Goal: Information Seeking & Learning: Find contact information

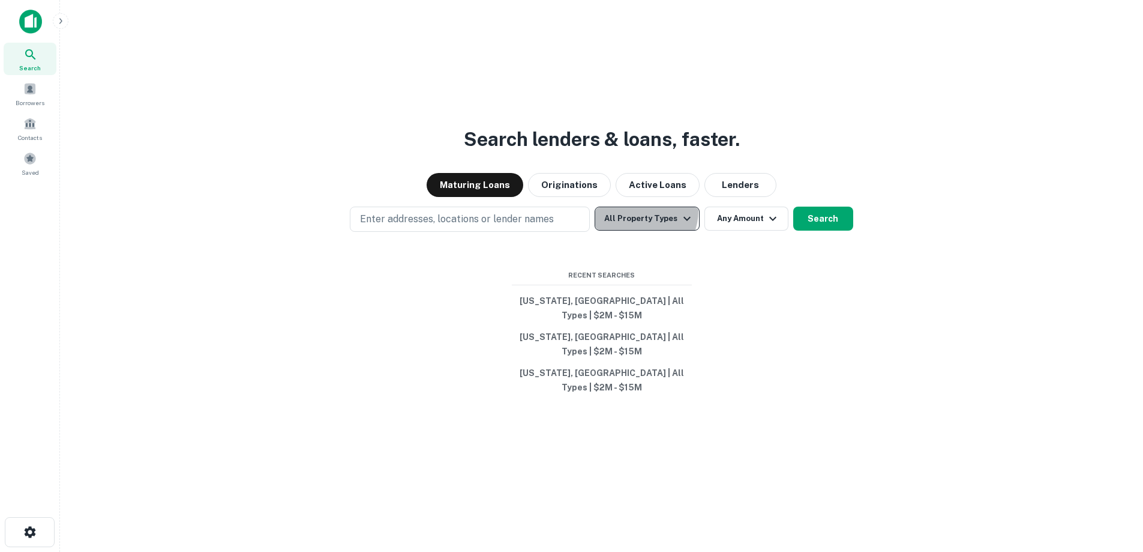
click at [638, 230] on button "All Property Types" at bounding box center [647, 218] width 104 height 24
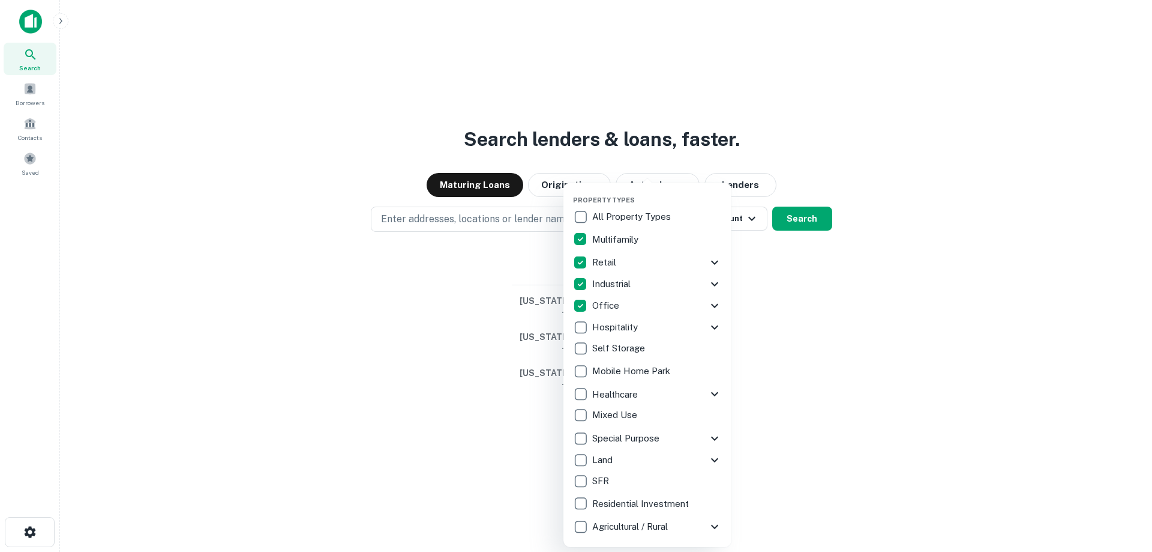
click at [812, 305] on div at bounding box center [576, 276] width 1152 height 552
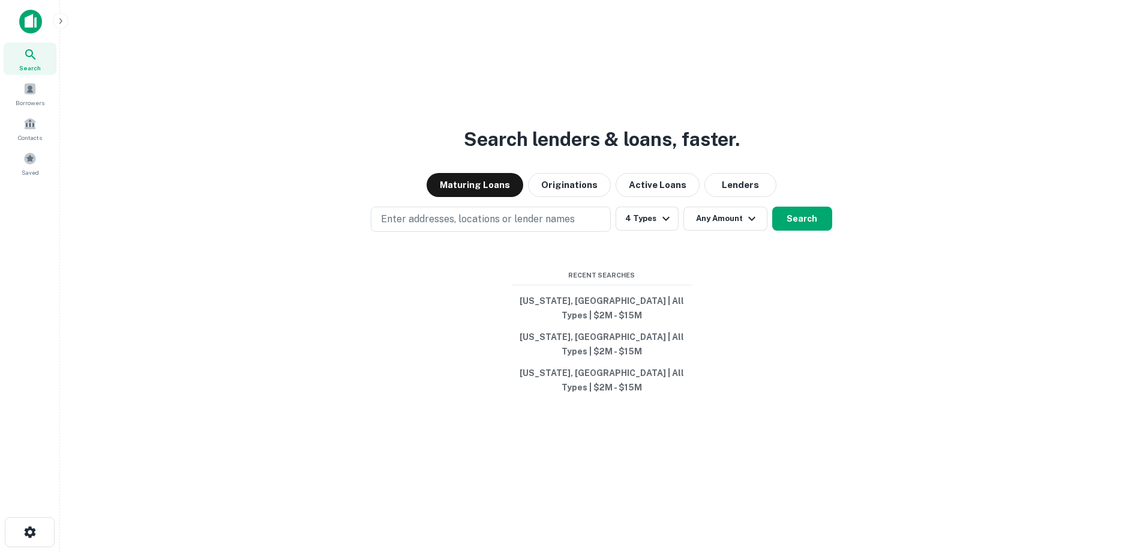
click at [745, 226] on icon "button" at bounding box center [752, 218] width 14 height 14
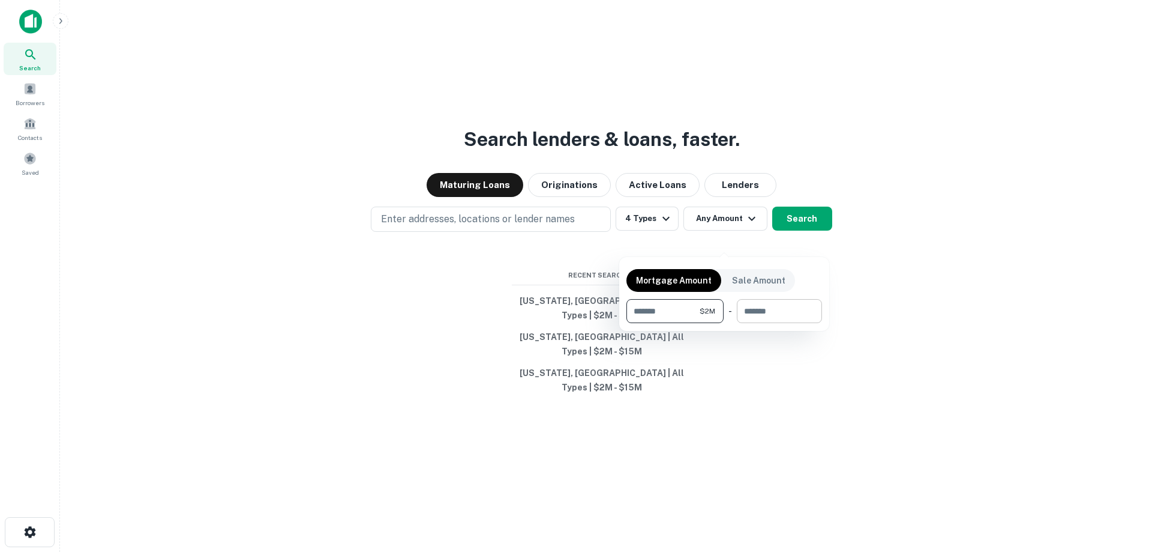
type input "*******"
click at [772, 310] on input "number" at bounding box center [775, 311] width 77 height 24
type input "********"
click at [800, 238] on div at bounding box center [576, 276] width 1152 height 552
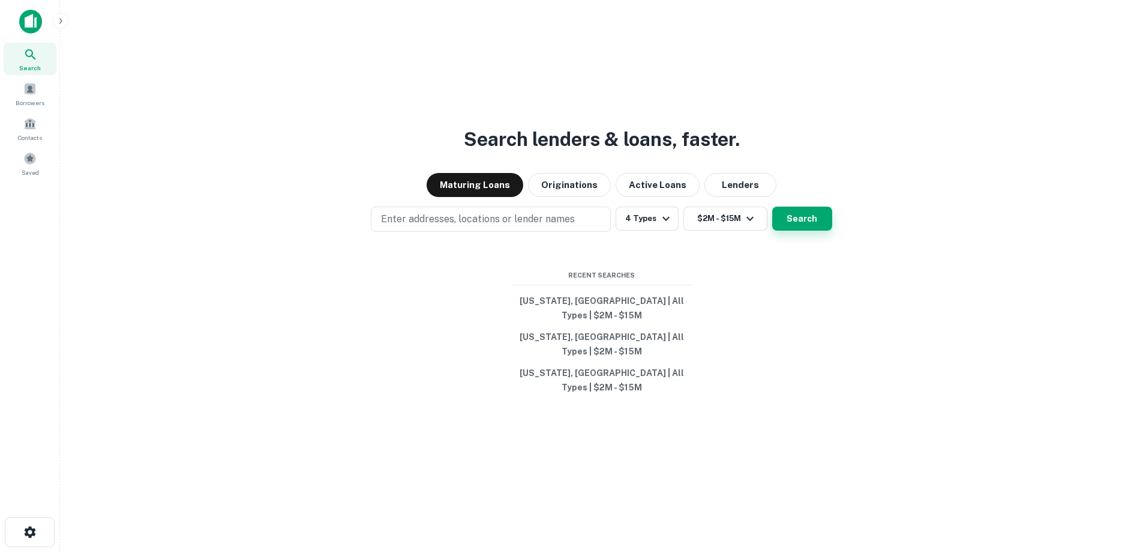
click at [801, 230] on button "Search" at bounding box center [802, 218] width 60 height 24
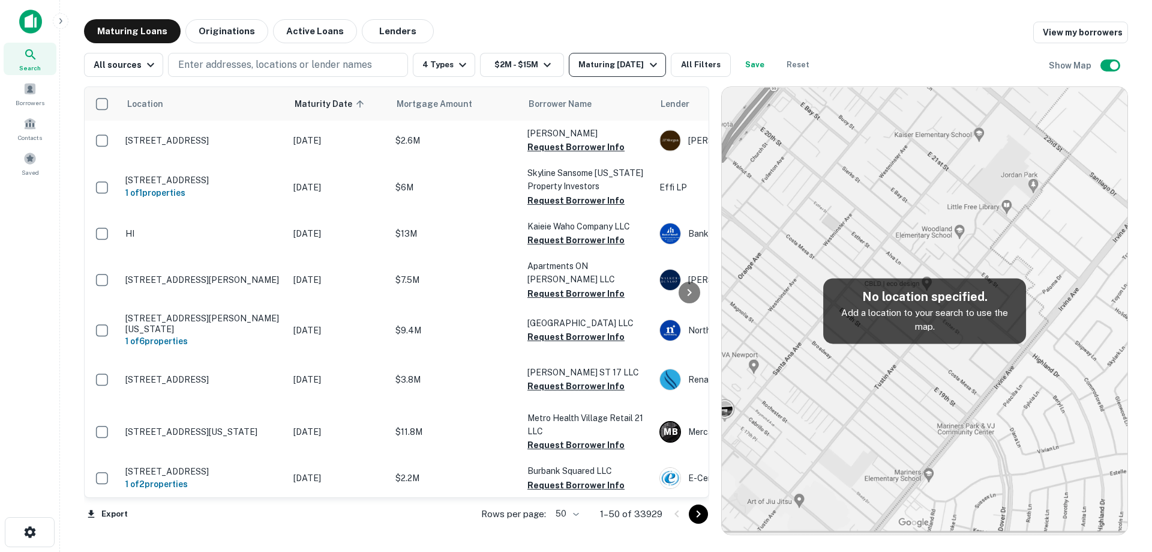
click at [615, 65] on div "Maturing [DATE]" at bounding box center [620, 65] width 82 height 14
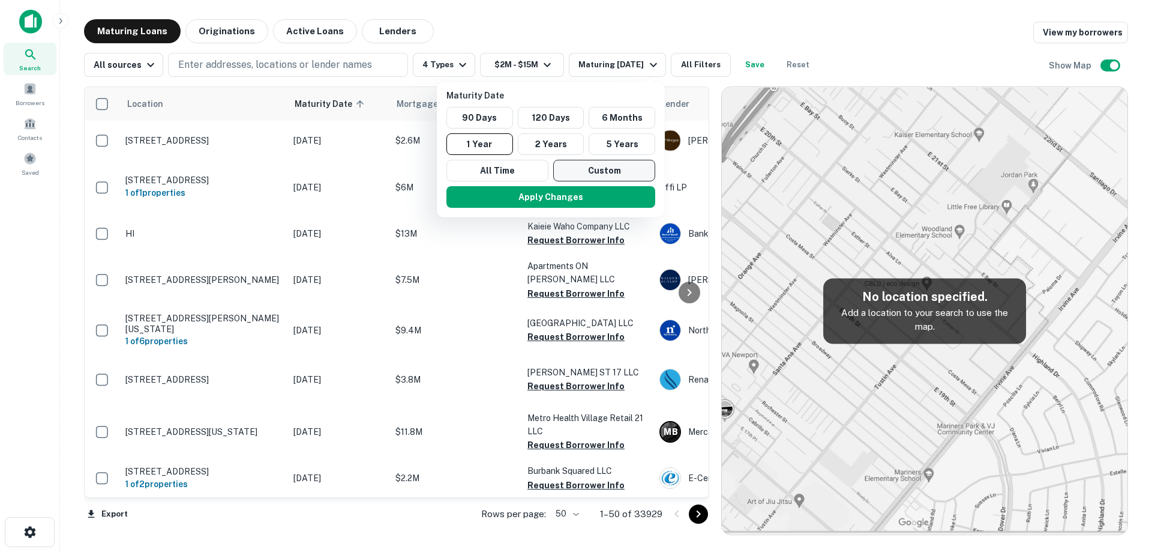
click at [589, 166] on button "Custom" at bounding box center [604, 171] width 102 height 22
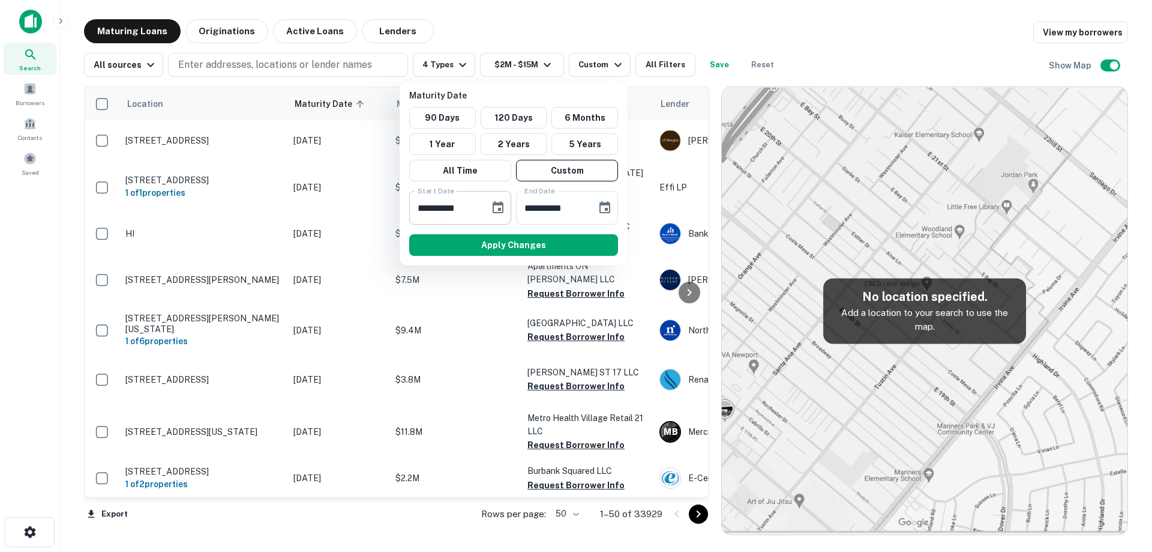
click at [497, 205] on icon "Choose date, selected date is Sep 29, 2025" at bounding box center [498, 207] width 11 height 12
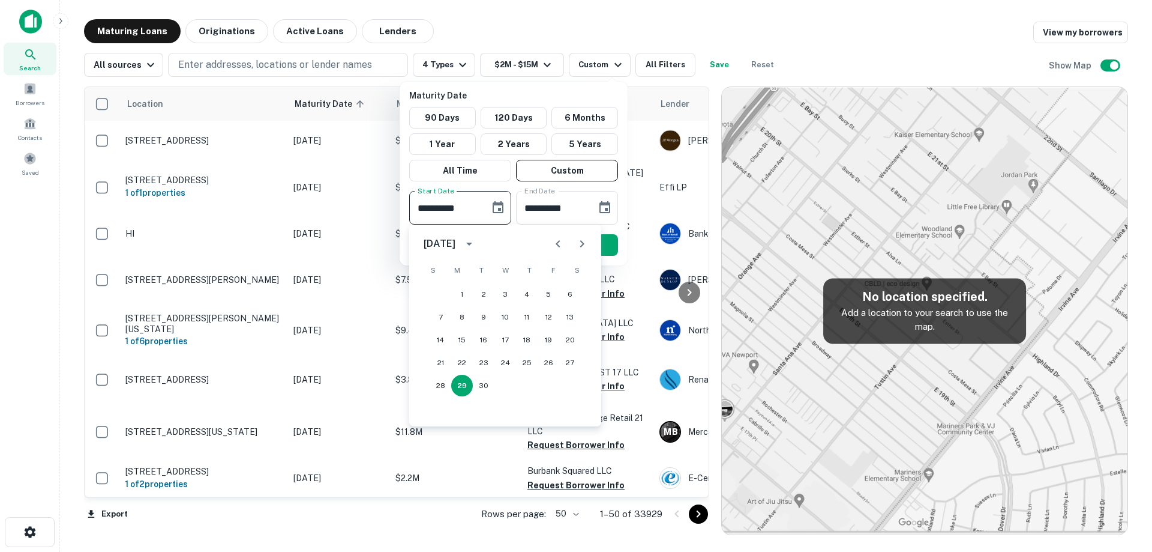
click at [580, 242] on icon "Next month" at bounding box center [582, 243] width 14 height 14
click at [582, 242] on icon "Next month" at bounding box center [582, 243] width 4 height 7
click at [555, 341] on button "16" at bounding box center [549, 340] width 22 height 22
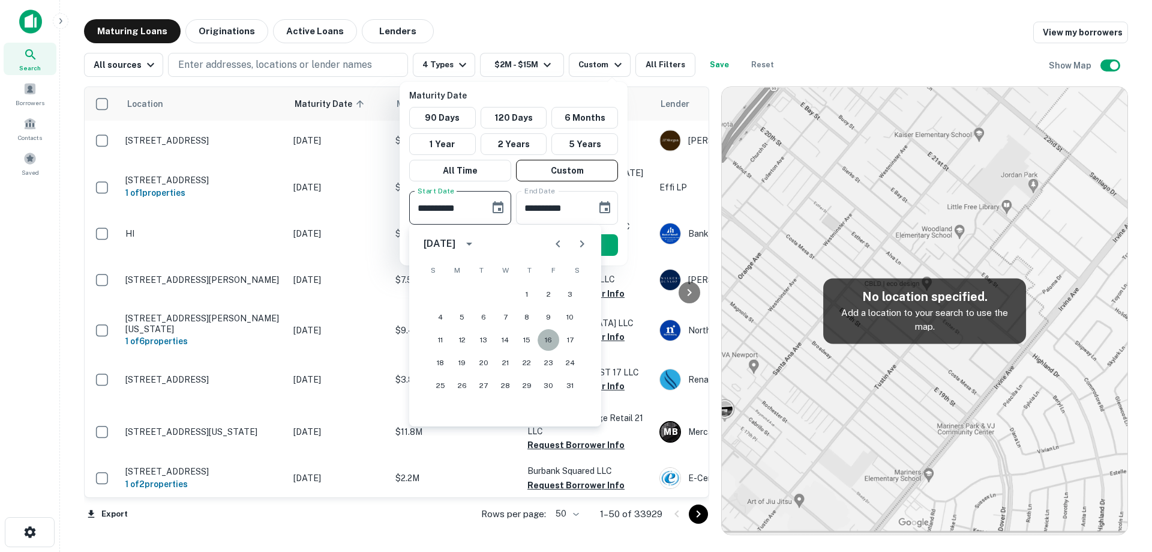
type input "**********"
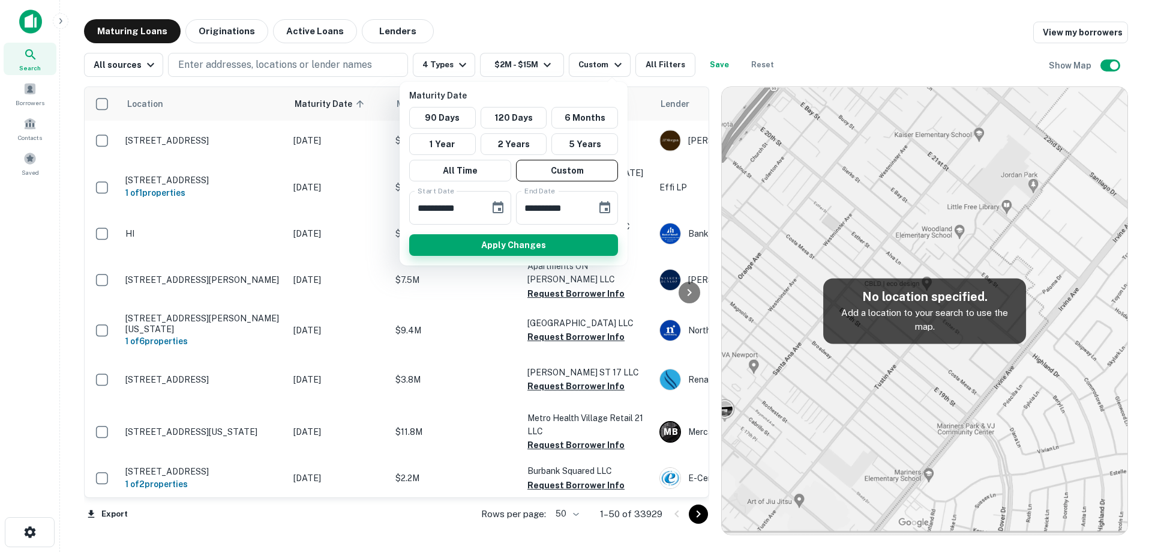
click at [589, 247] on button "Apply Changes" at bounding box center [513, 245] width 209 height 22
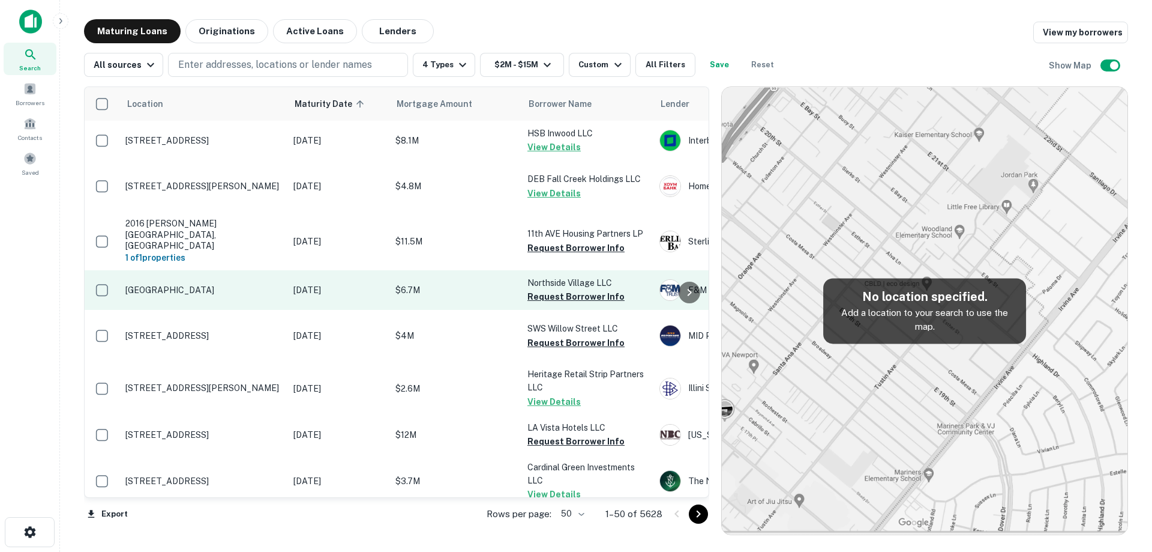
click at [368, 287] on td "[DATE]" at bounding box center [338, 290] width 102 height 40
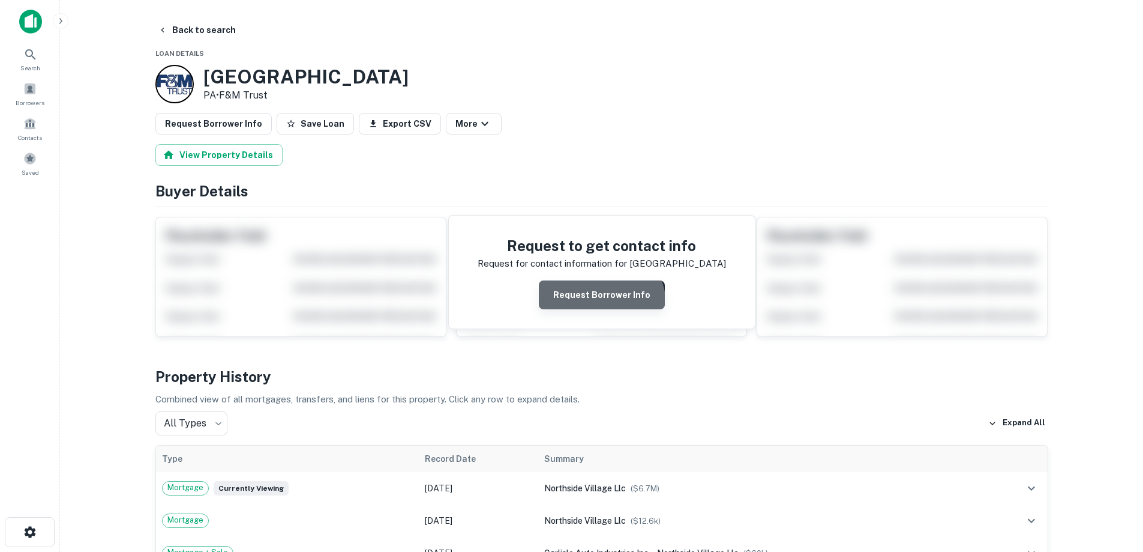
click at [603, 304] on button "Request Borrower Info" at bounding box center [602, 294] width 126 height 29
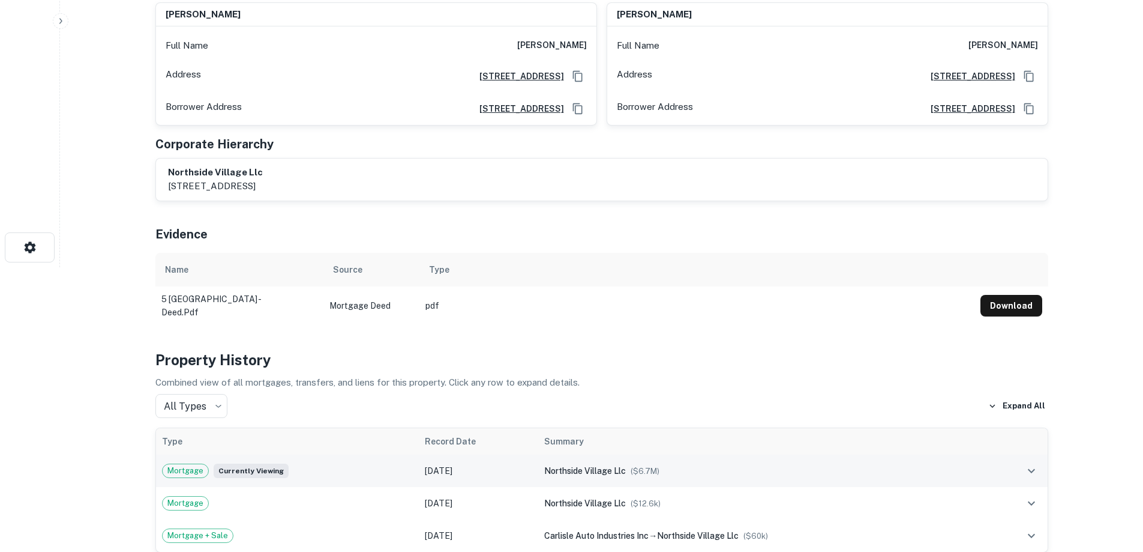
scroll to position [60, 0]
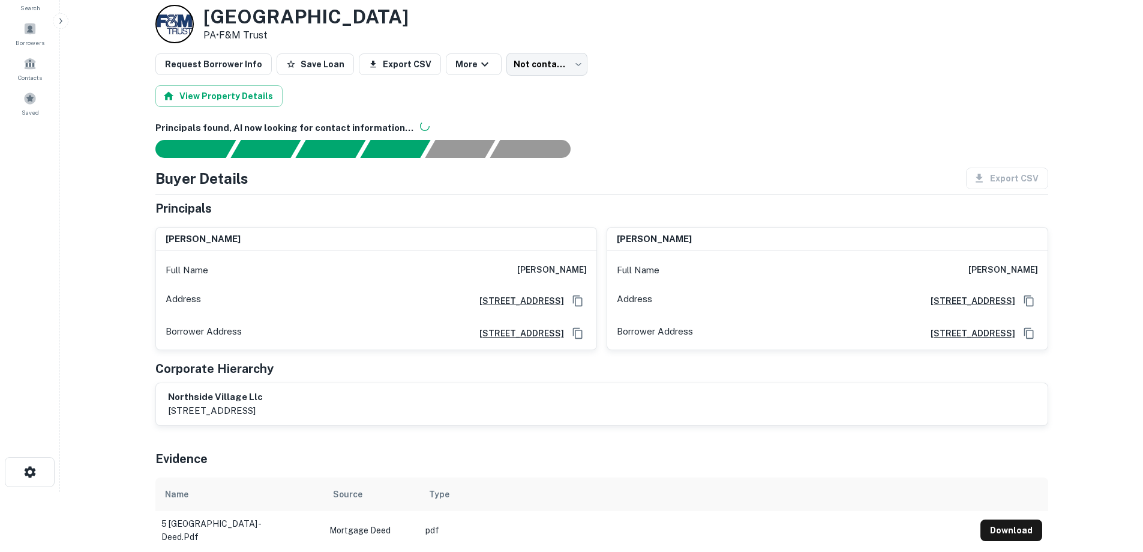
drag, startPoint x: 418, startPoint y: 406, endPoint x: 164, endPoint y: 419, distance: 254.2
click at [164, 419] on div "northside village llc [STREET_ADDRESS]" at bounding box center [602, 404] width 892 height 42
click at [444, 213] on div "Principals" at bounding box center [601, 208] width 893 height 18
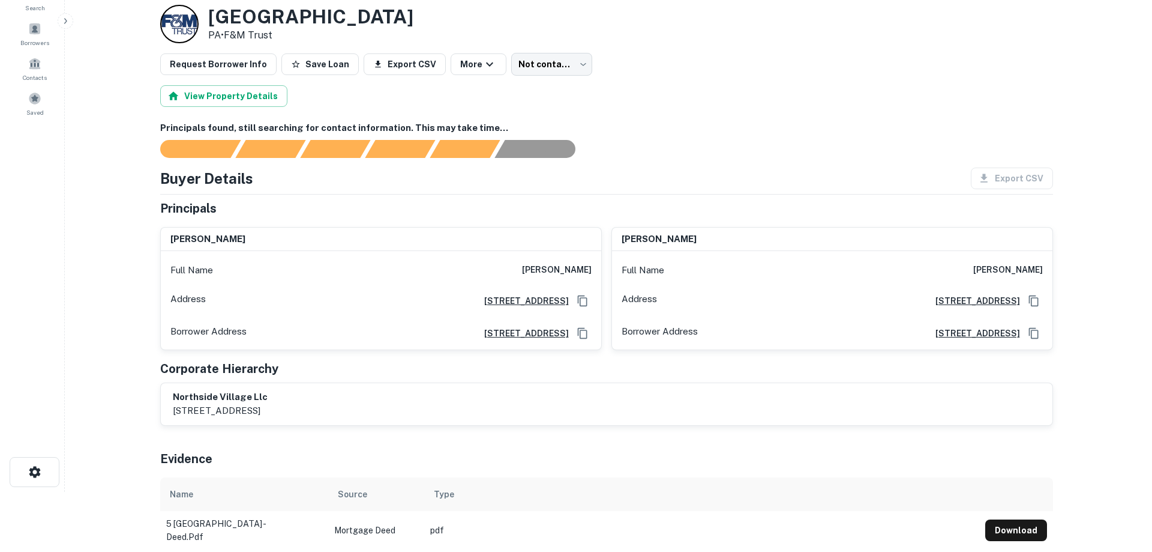
scroll to position [0, 0]
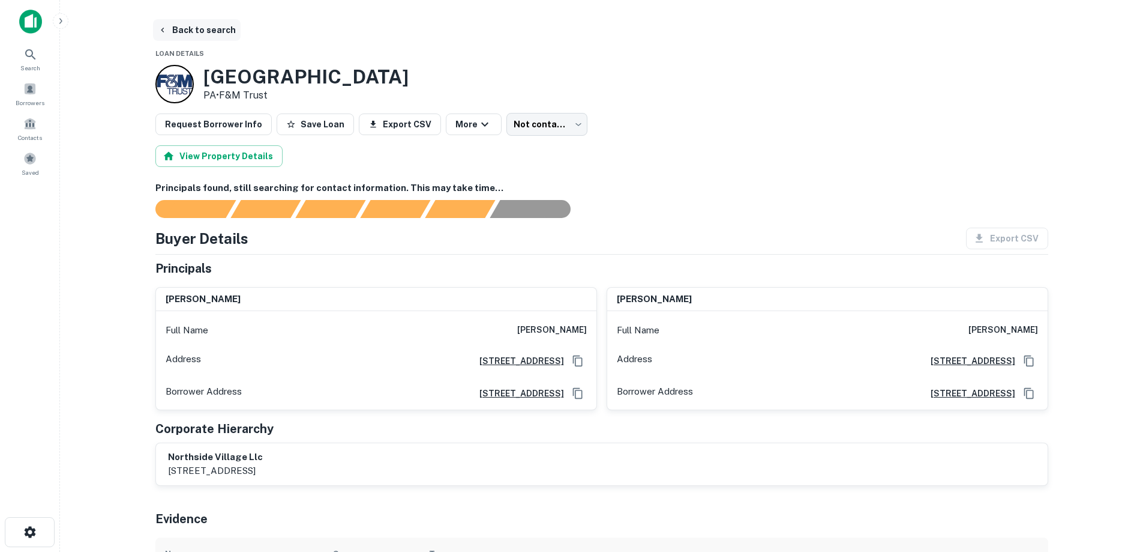
click at [177, 32] on button "Back to search" at bounding box center [197, 30] width 88 height 22
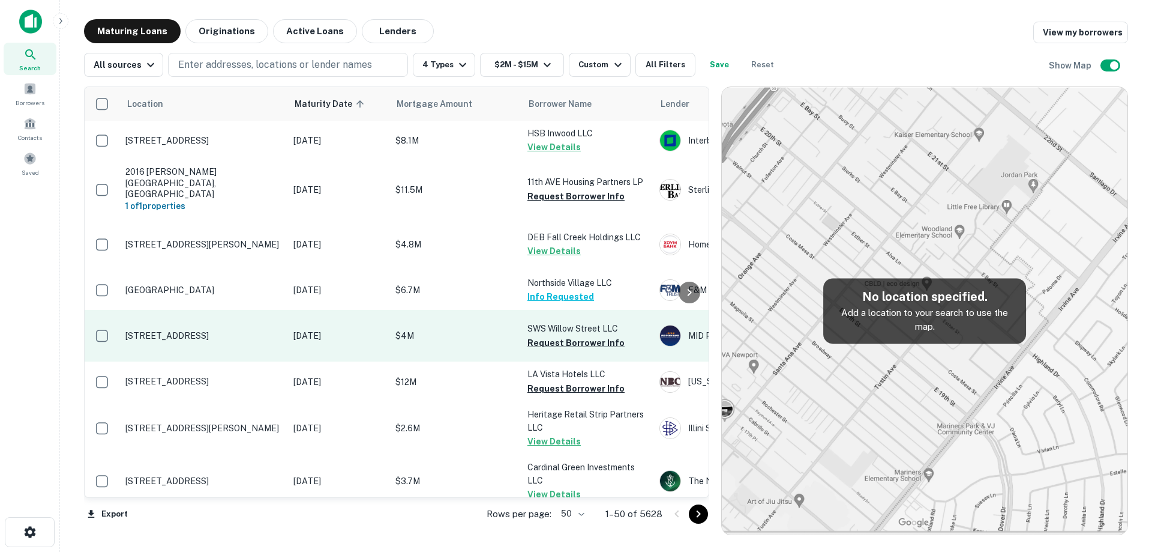
click at [272, 341] on p "[STREET_ADDRESS]" at bounding box center [203, 335] width 156 height 11
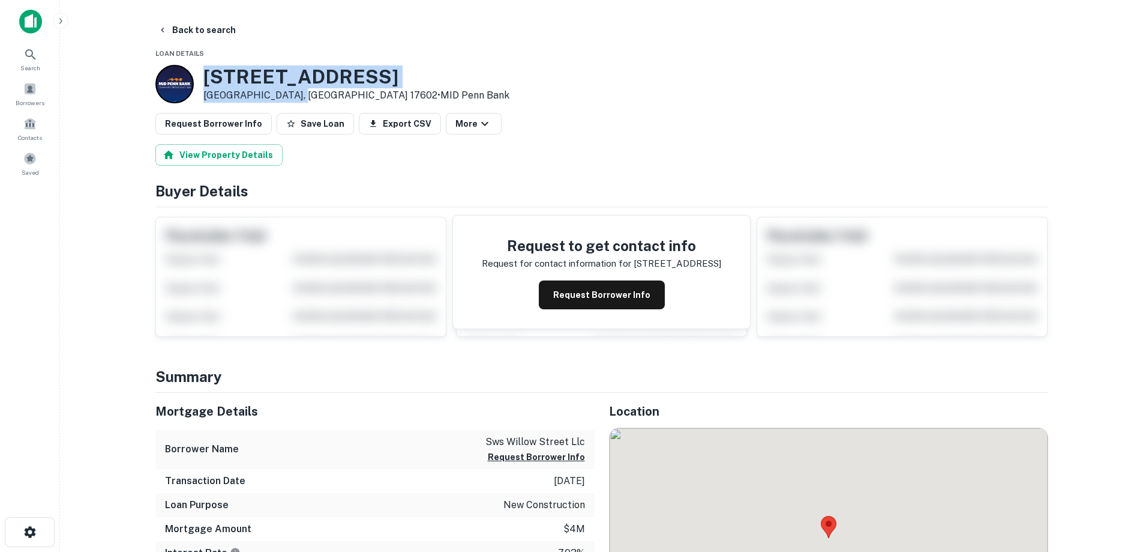
drag, startPoint x: 205, startPoint y: 76, endPoint x: 293, endPoint y: 94, distance: 89.6
click at [293, 94] on div "[STREET_ADDRESS] • MID Penn Bank" at bounding box center [356, 83] width 306 height 37
copy div "[STREET_ADDRESS]"
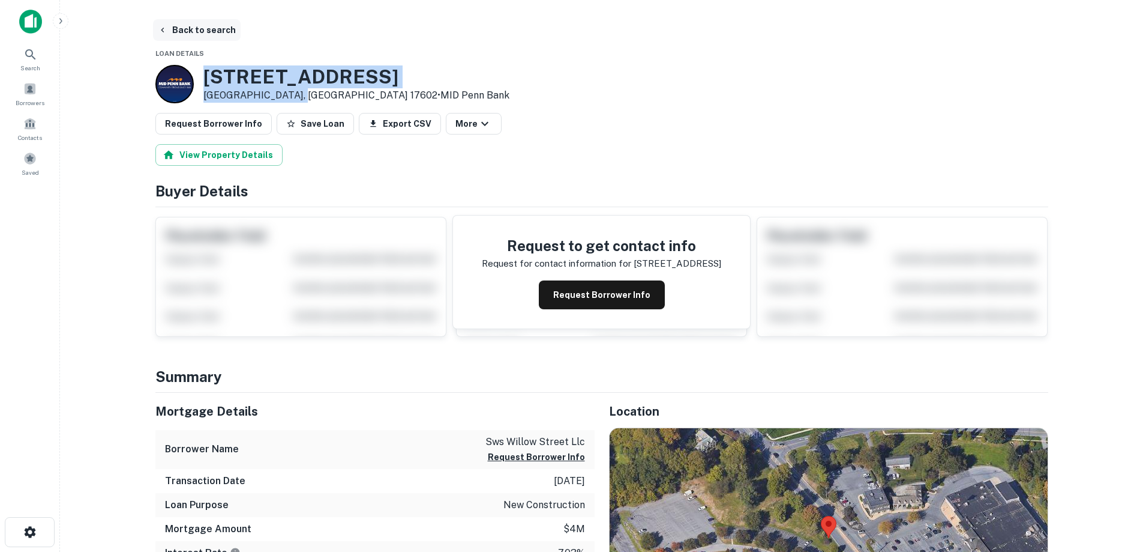
click at [180, 31] on button "Back to search" at bounding box center [197, 30] width 88 height 22
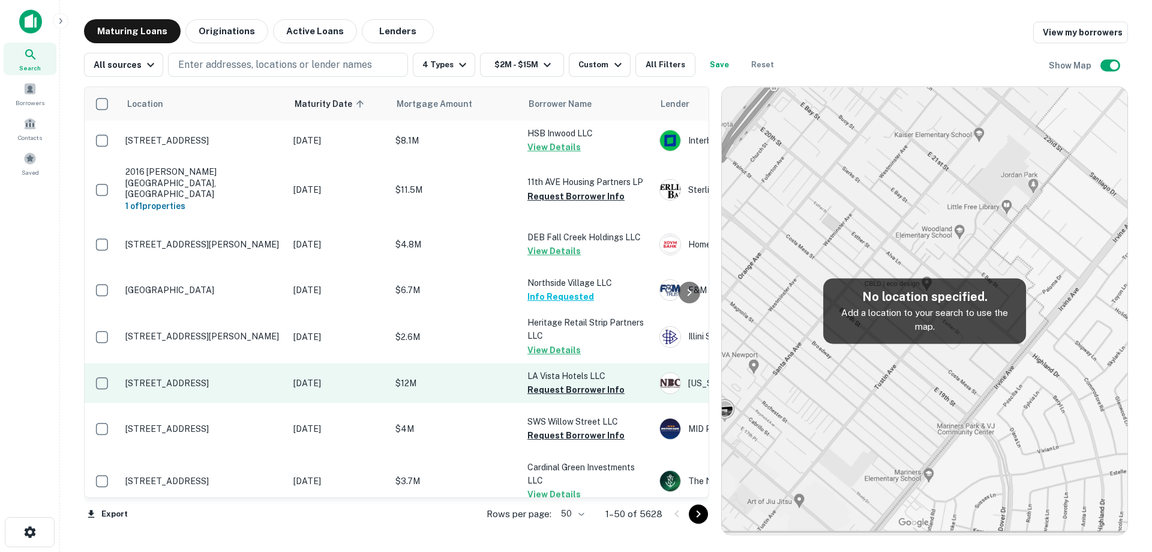
click at [253, 388] on p "[STREET_ADDRESS]" at bounding box center [203, 382] width 156 height 11
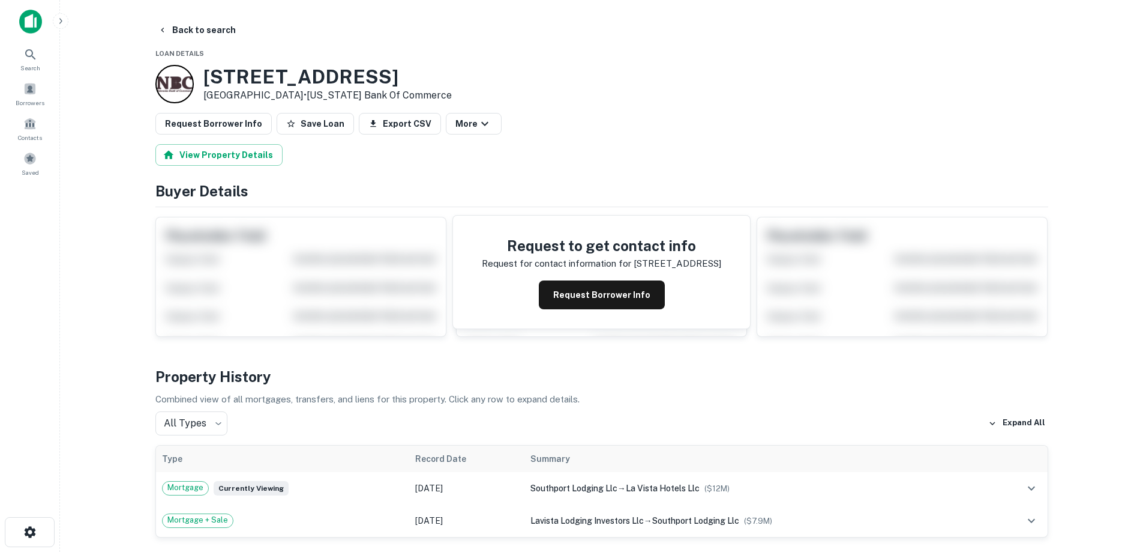
drag, startPoint x: 203, startPoint y: 71, endPoint x: 285, endPoint y: 93, distance: 84.4
click at [285, 93] on div "[STREET_ADDRESS] • [US_STATE] Bank Of Commerce" at bounding box center [327, 83] width 248 height 37
copy div "[STREET_ADDRESS]"
click at [209, 32] on button "Back to search" at bounding box center [197, 30] width 88 height 22
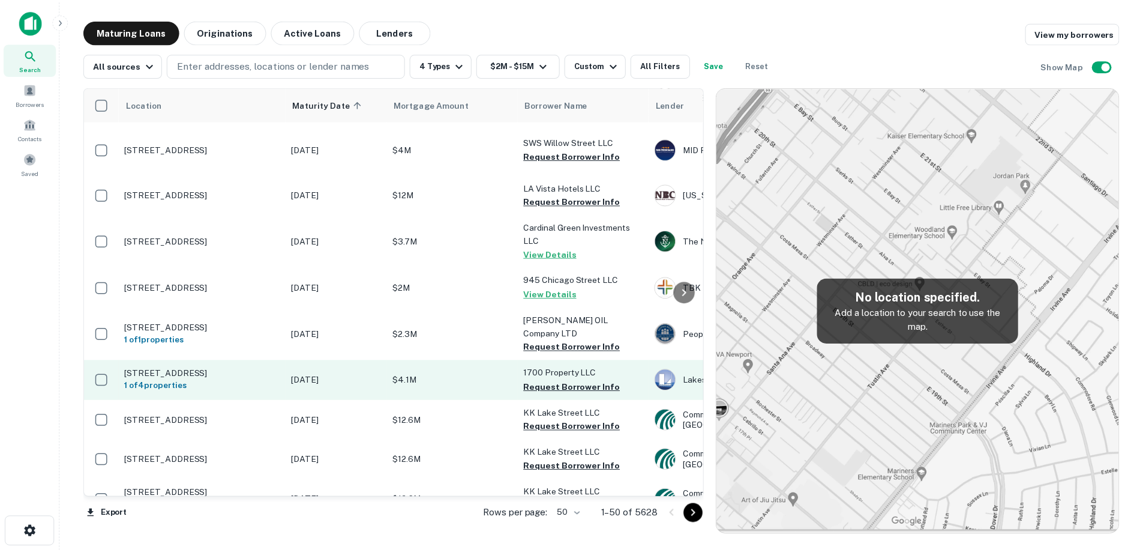
scroll to position [300, 0]
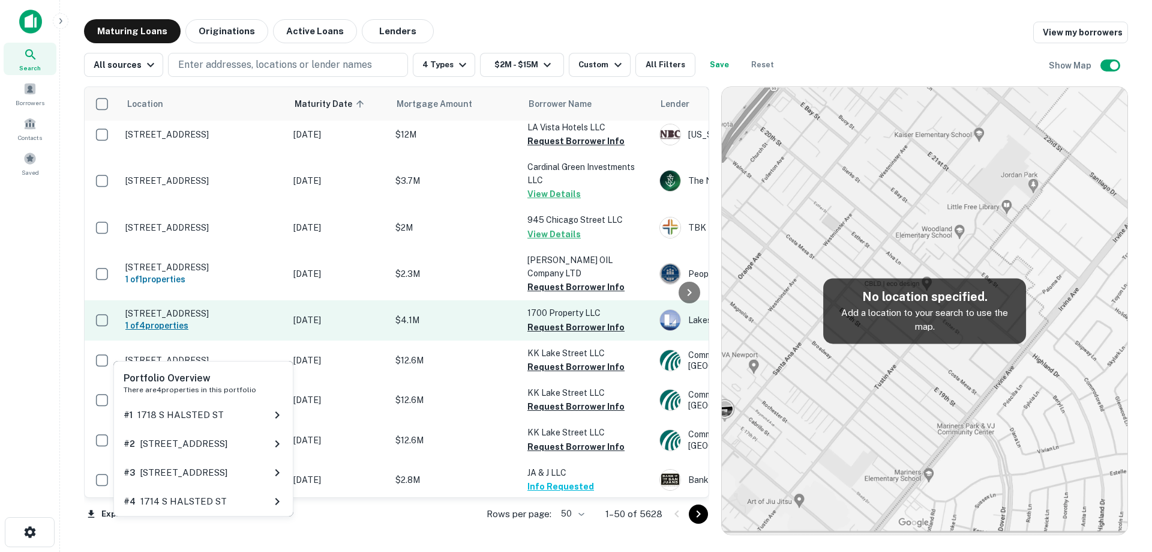
click at [277, 332] on h6 "1 of 4 properties" at bounding box center [203, 325] width 156 height 13
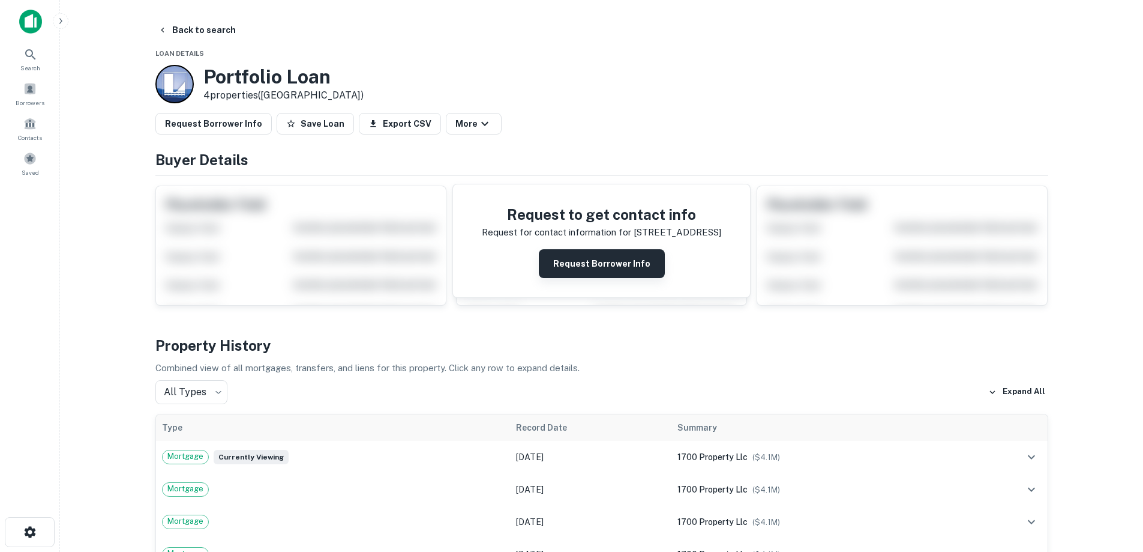
click at [636, 263] on button "Request Borrower Info" at bounding box center [602, 263] width 126 height 29
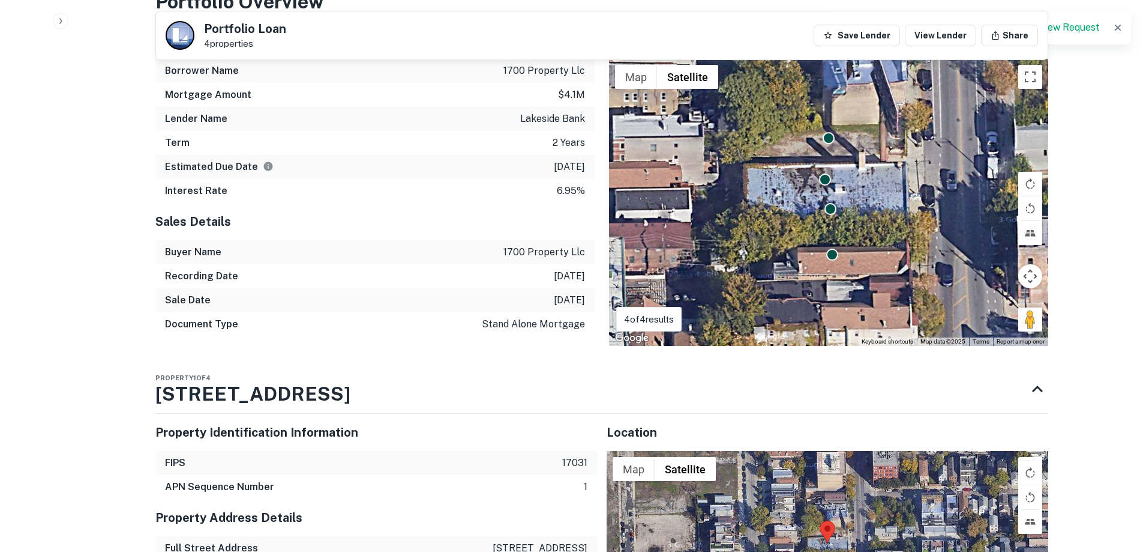
scroll to position [900, 0]
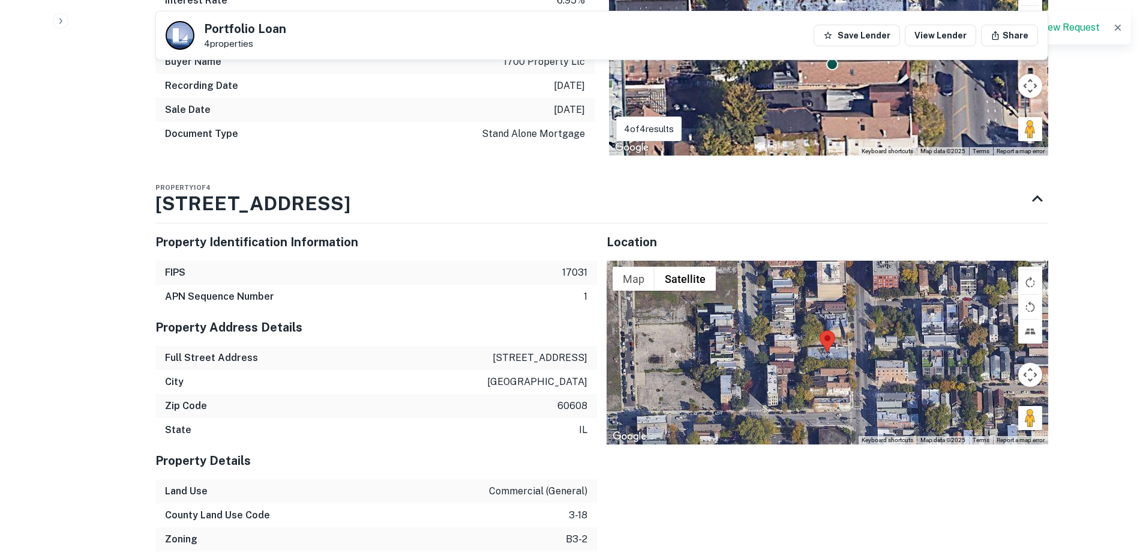
drag, startPoint x: 334, startPoint y: 209, endPoint x: 116, endPoint y: 203, distance: 218.5
click at [177, 216] on h3 "[STREET_ADDRESS]" at bounding box center [252, 203] width 195 height 29
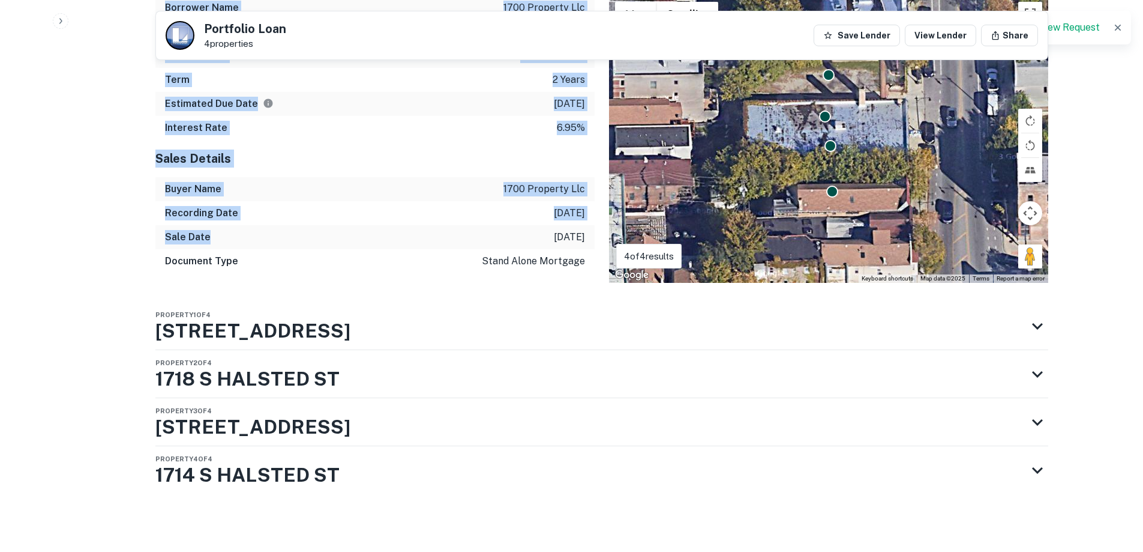
scroll to position [773, 0]
drag, startPoint x: 116, startPoint y: 203, endPoint x: 316, endPoint y: 292, distance: 218.7
click at [398, 331] on div "Property 1 of 4 [STREET_ADDRESS]" at bounding box center [590, 326] width 871 height 48
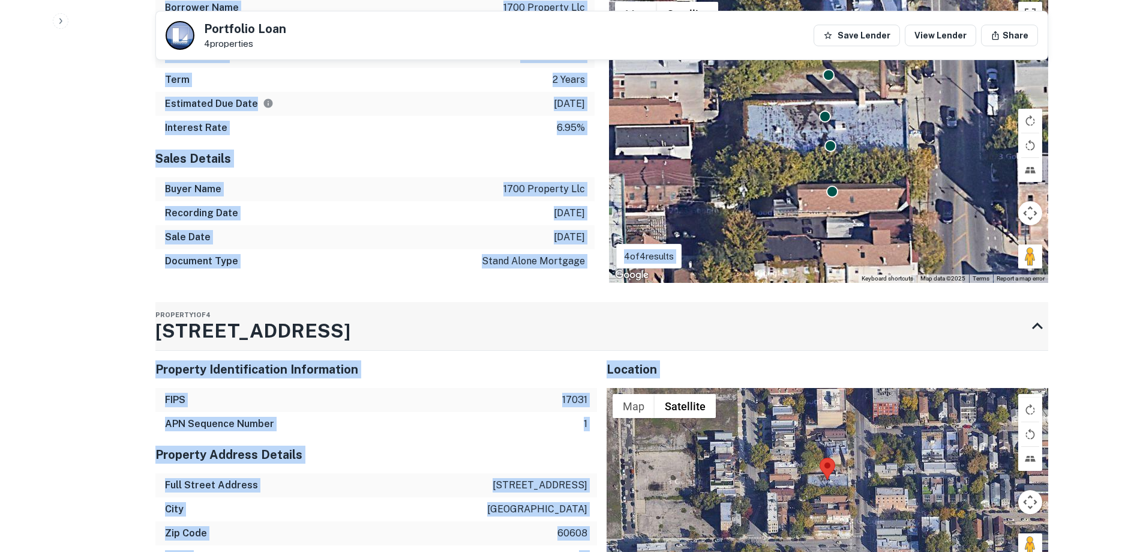
click at [392, 346] on div "Property 1 of 4 [STREET_ADDRESS]" at bounding box center [590, 326] width 871 height 48
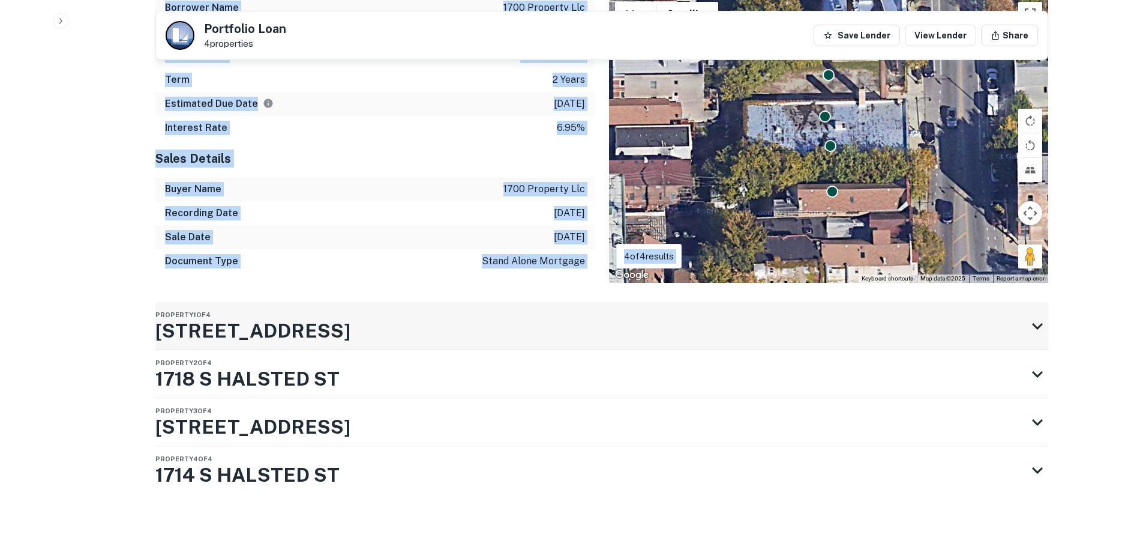
click at [401, 320] on div "Property 1 of 4 [STREET_ADDRESS]" at bounding box center [590, 326] width 871 height 48
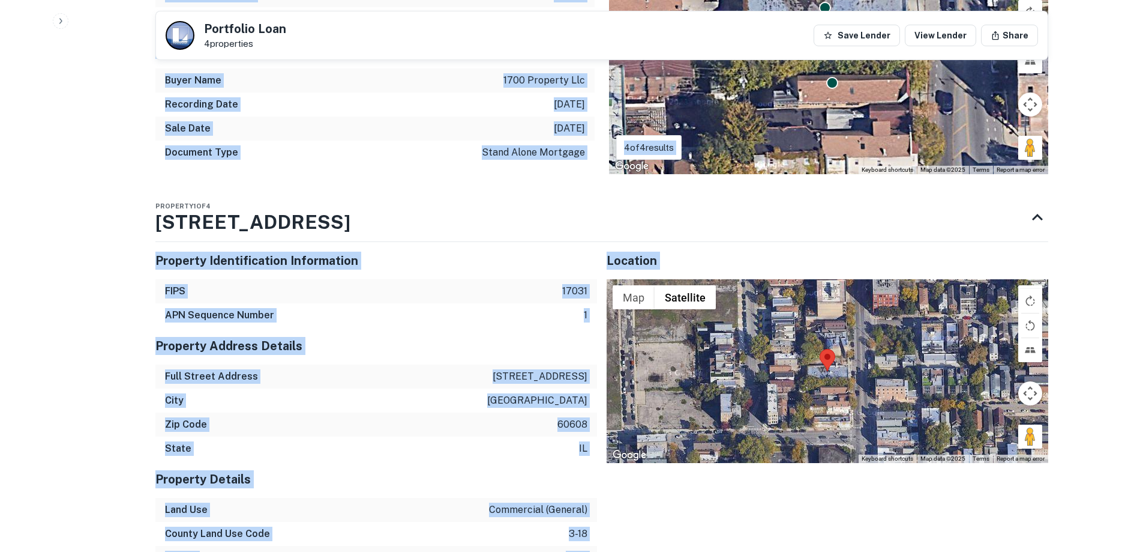
scroll to position [953, 0]
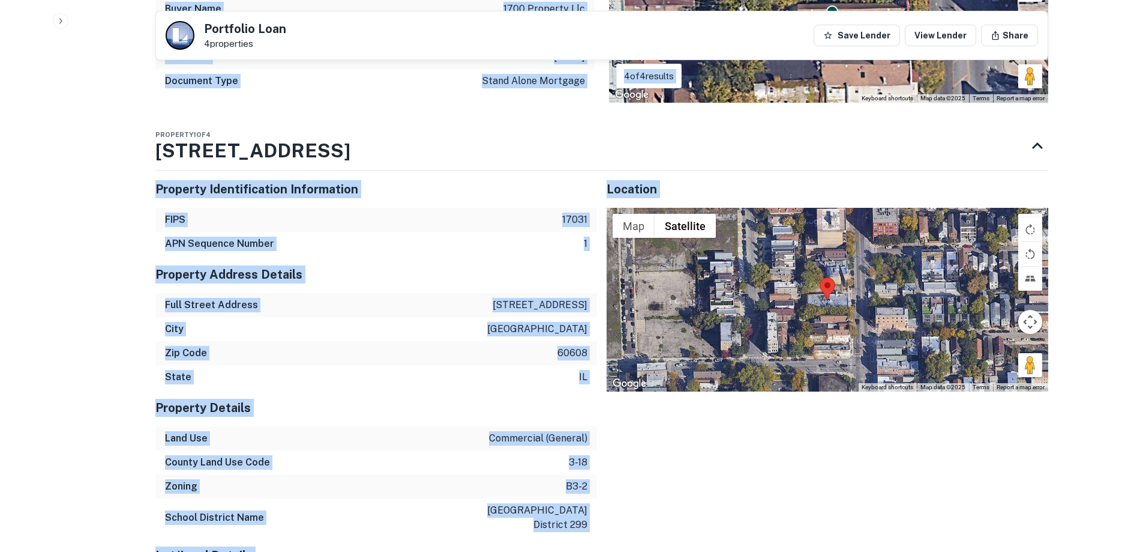
click at [561, 328] on p "[GEOGRAPHIC_DATA]" at bounding box center [537, 329] width 100 height 14
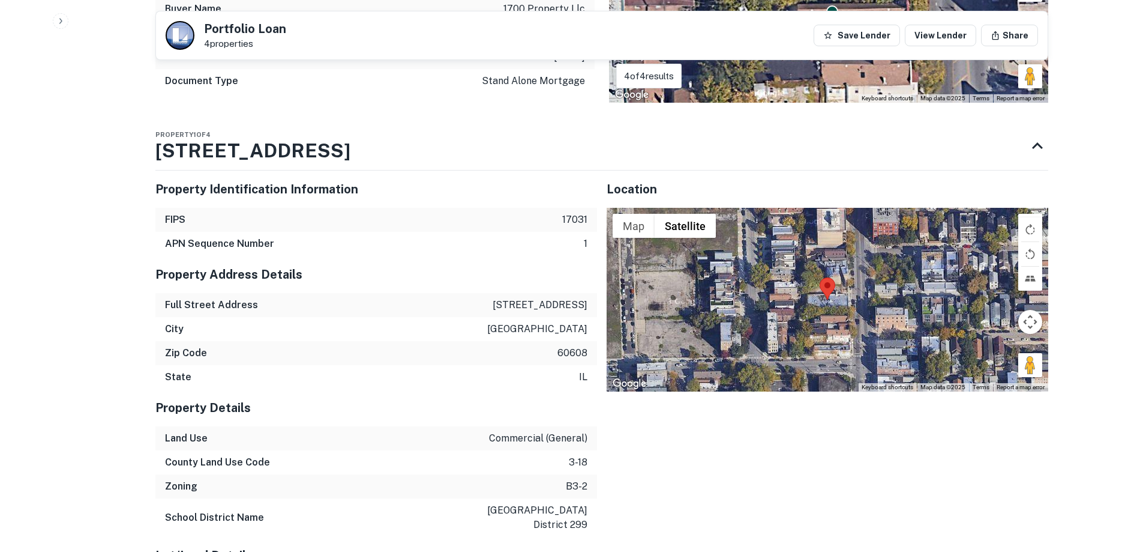
click at [559, 306] on p "[STREET_ADDRESS]" at bounding box center [540, 305] width 95 height 14
copy p "[STREET_ADDRESS]"
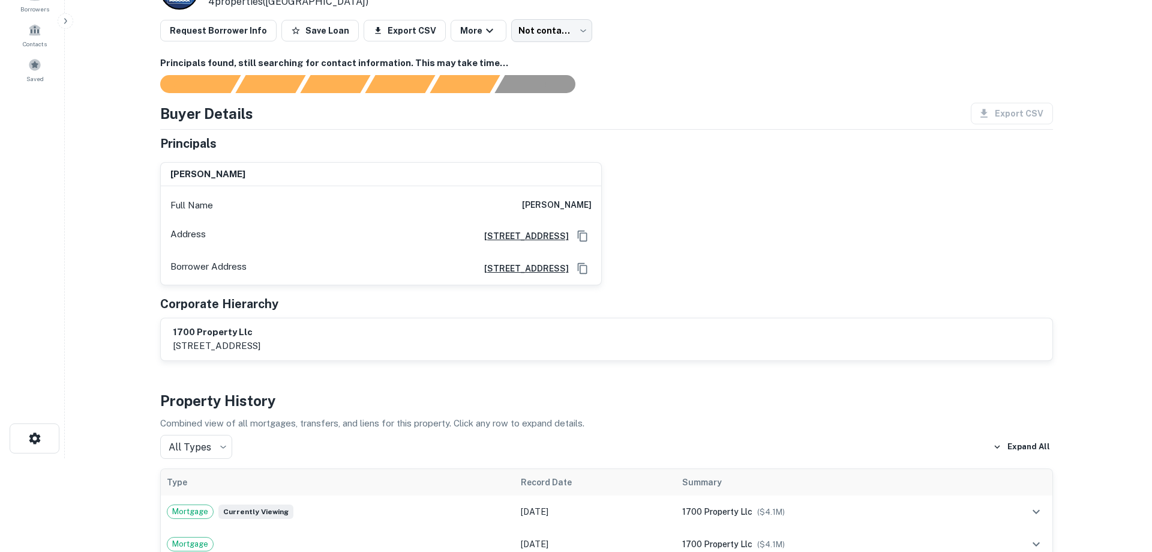
scroll to position [0, 0]
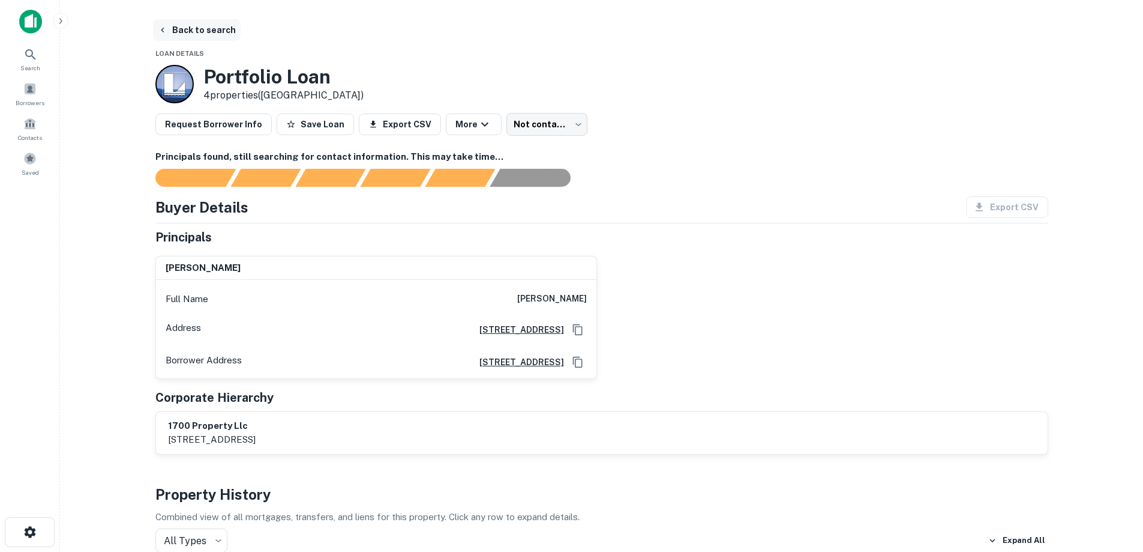
click at [214, 33] on button "Back to search" at bounding box center [197, 30] width 88 height 22
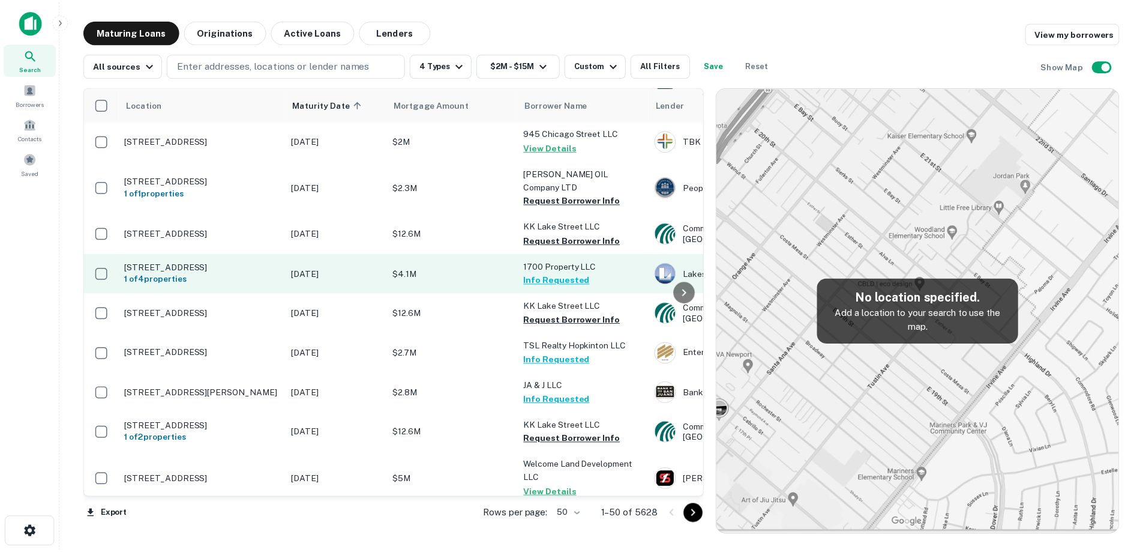
scroll to position [480, 0]
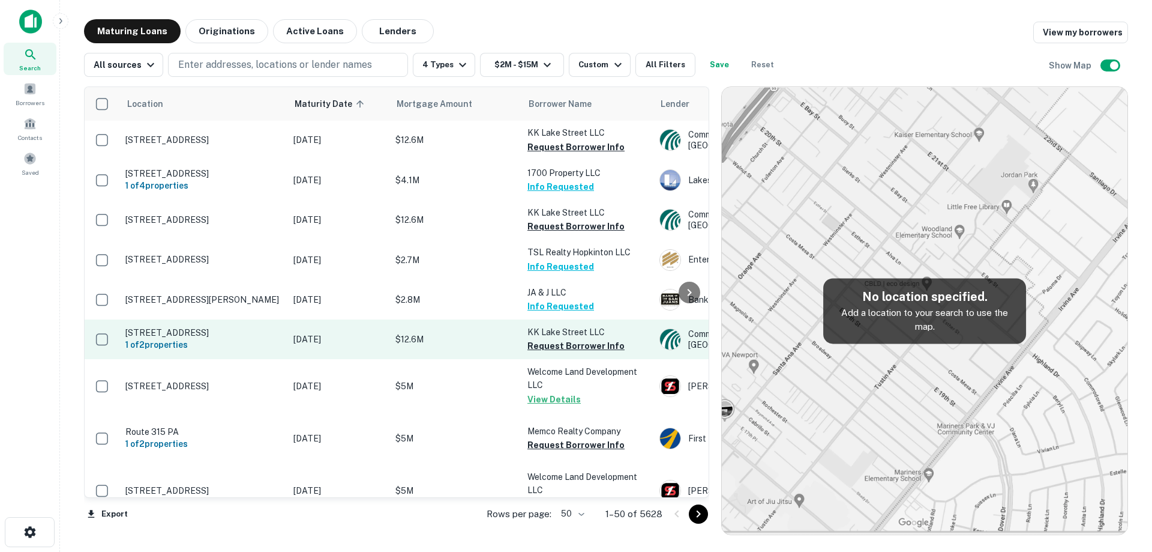
click at [315, 346] on p "[DATE]" at bounding box center [338, 338] width 90 height 13
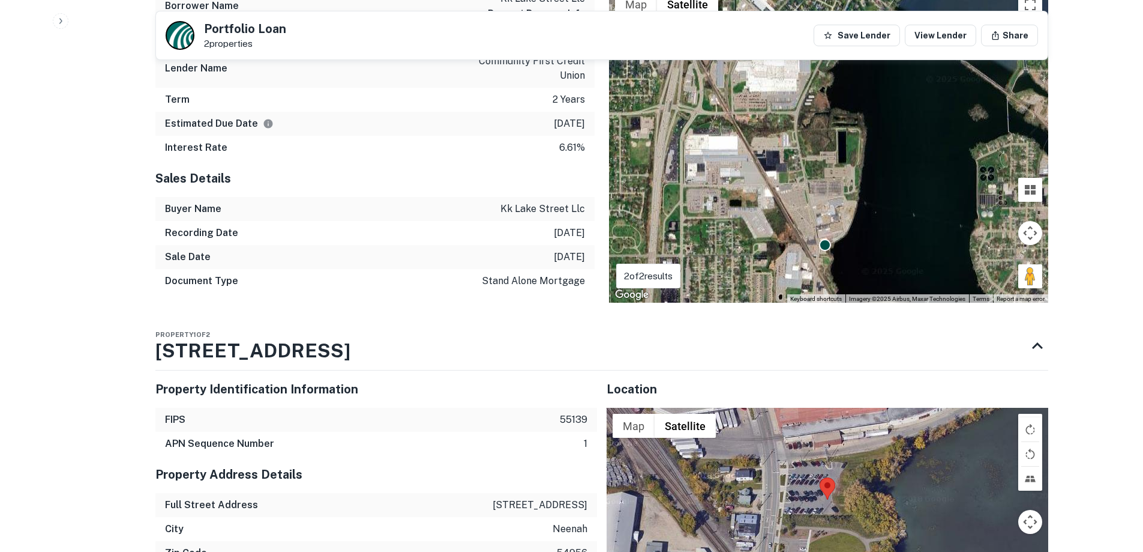
scroll to position [840, 0]
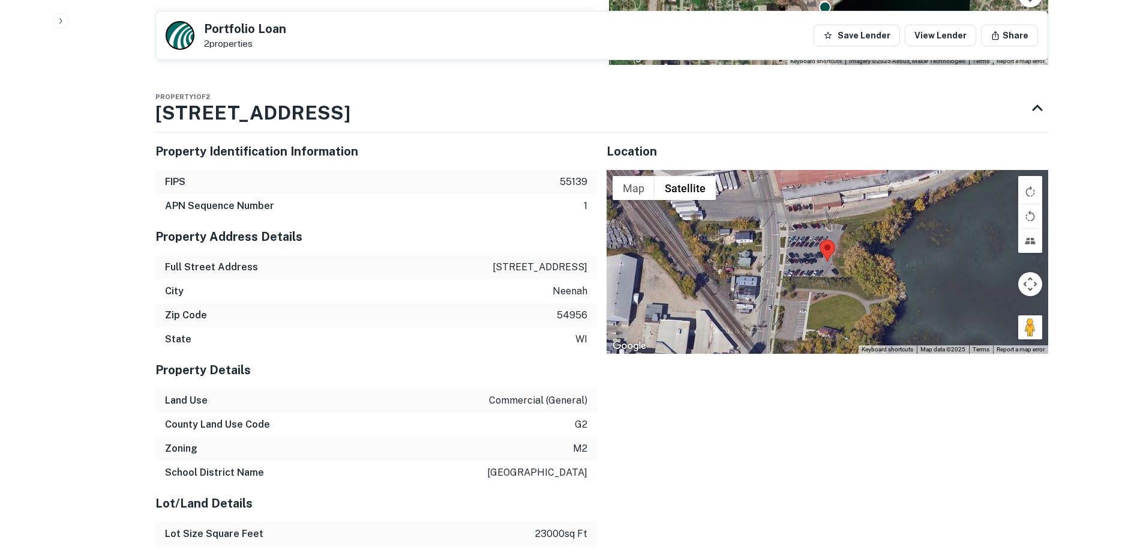
click at [552, 264] on p "[STREET_ADDRESS]" at bounding box center [540, 267] width 95 height 14
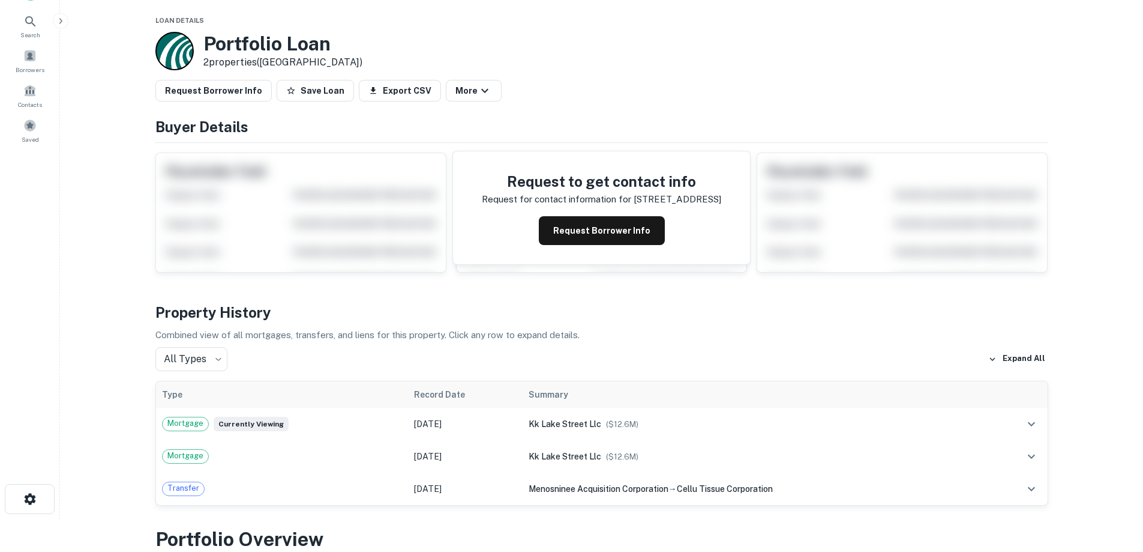
scroll to position [0, 0]
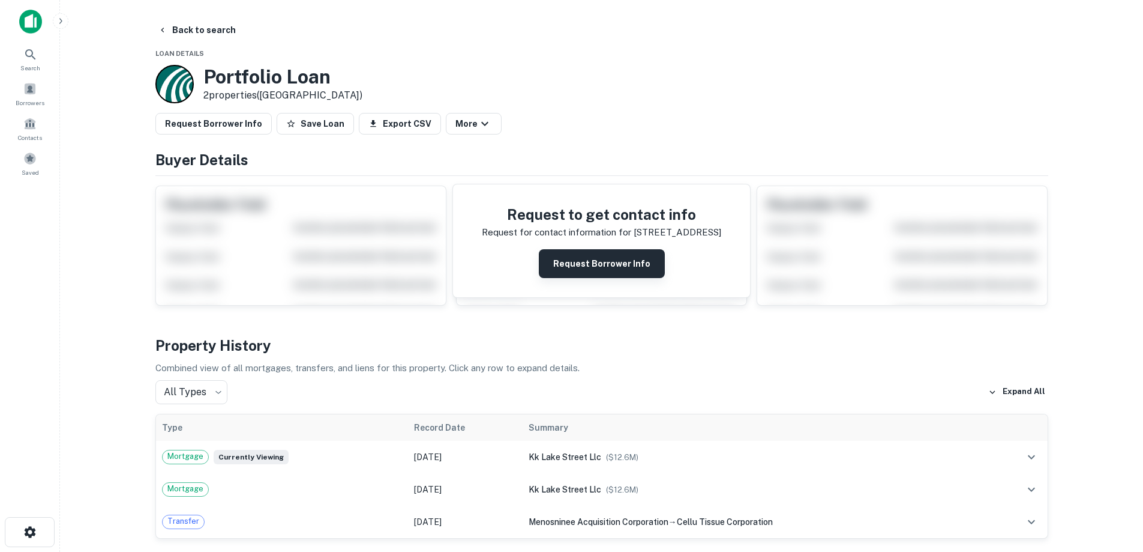
click at [601, 261] on button "Request Borrower Info" at bounding box center [602, 263] width 126 height 29
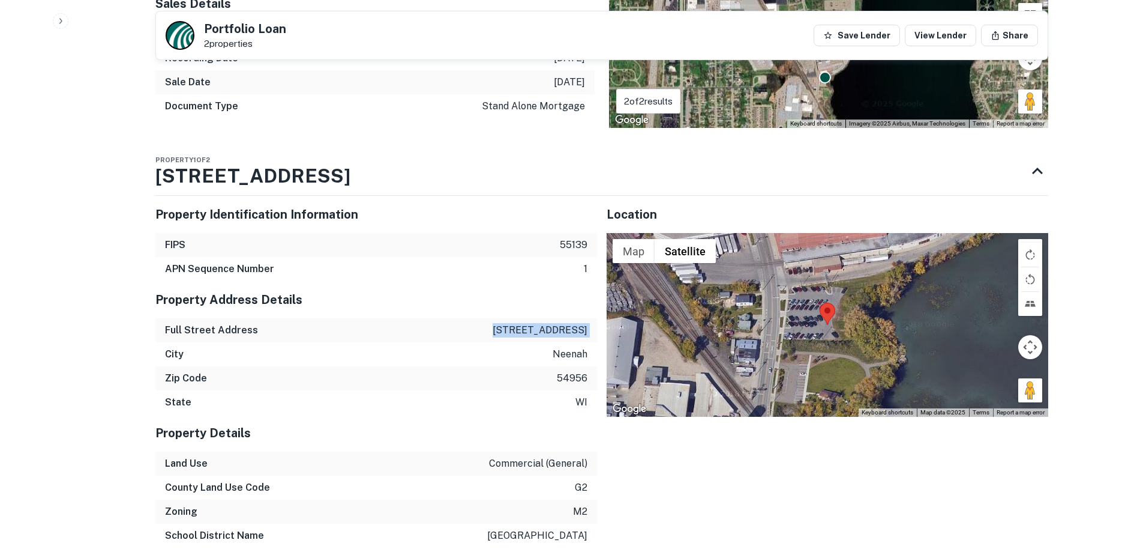
scroll to position [780, 0]
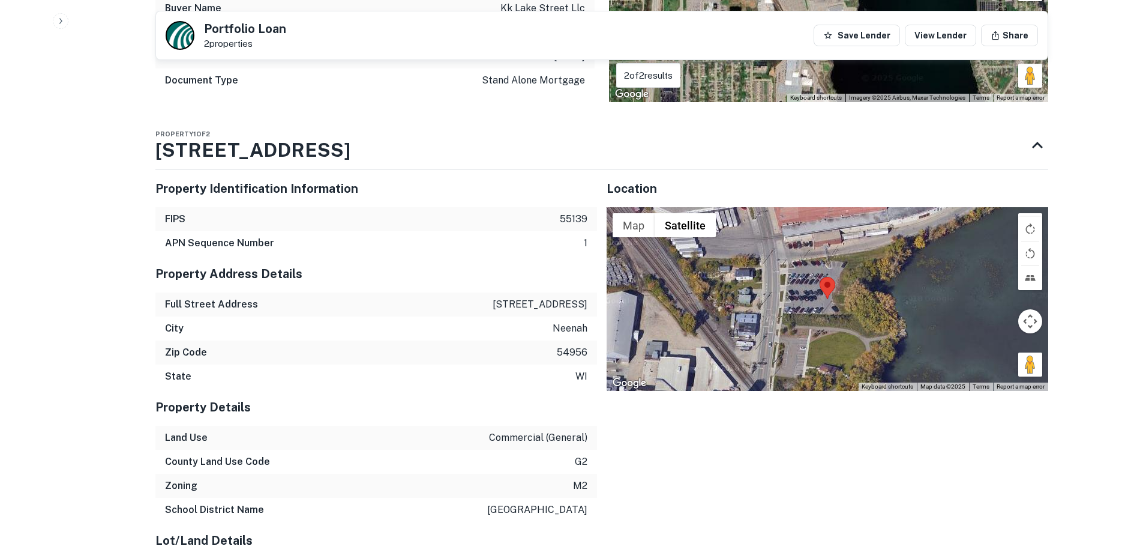
click at [571, 327] on p "neenah" at bounding box center [570, 328] width 35 height 14
copy p "neenah"
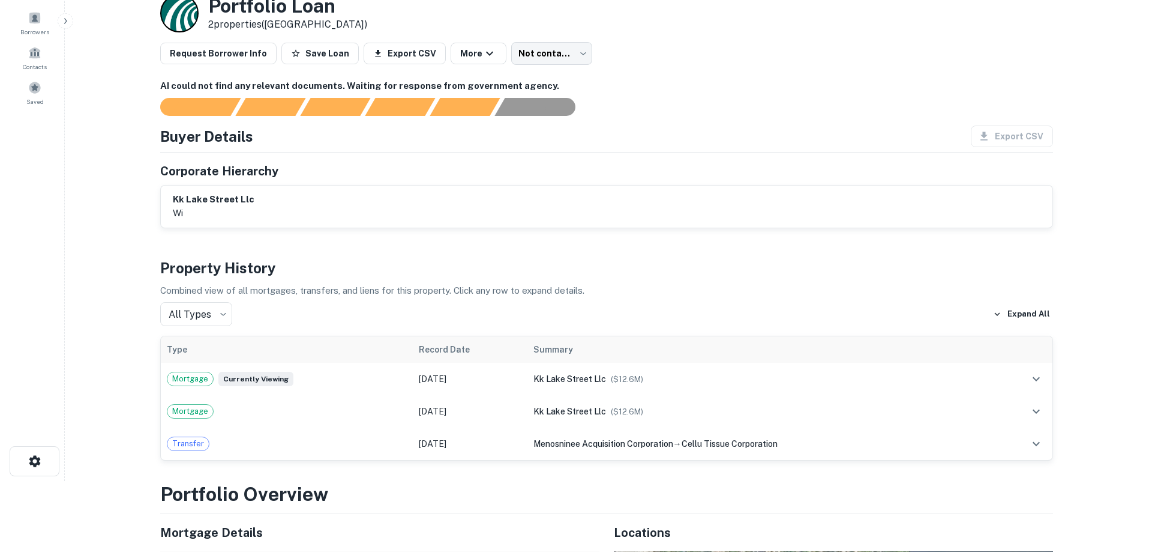
scroll to position [0, 0]
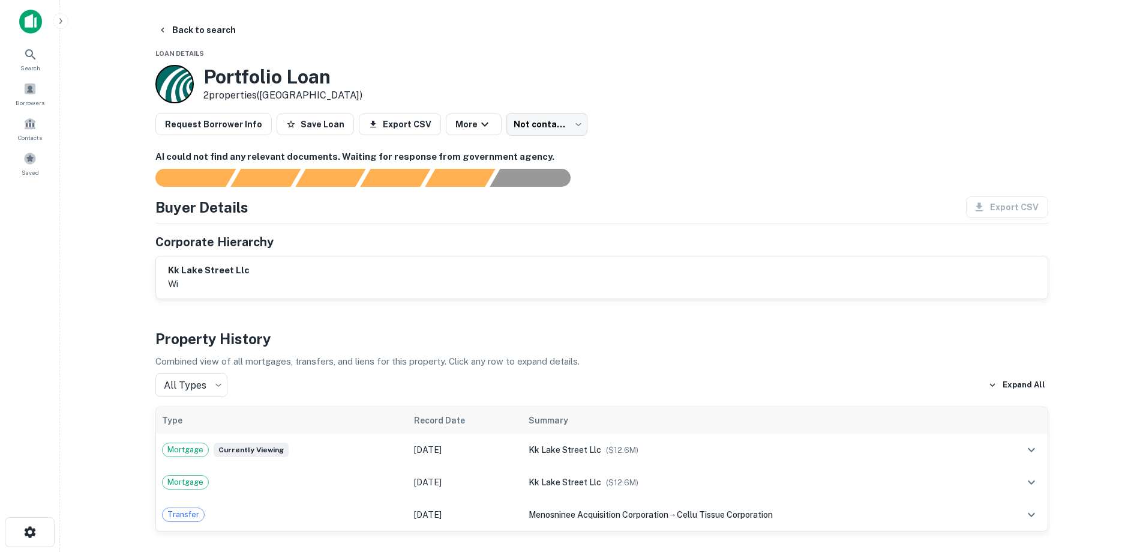
click at [196, 19] on main "Back to search Loan Details Portfolio Loan 2 properties ([GEOGRAPHIC_DATA]) Req…" at bounding box center [601, 276] width 1083 height 552
click at [220, 29] on button "Back to search" at bounding box center [197, 30] width 88 height 22
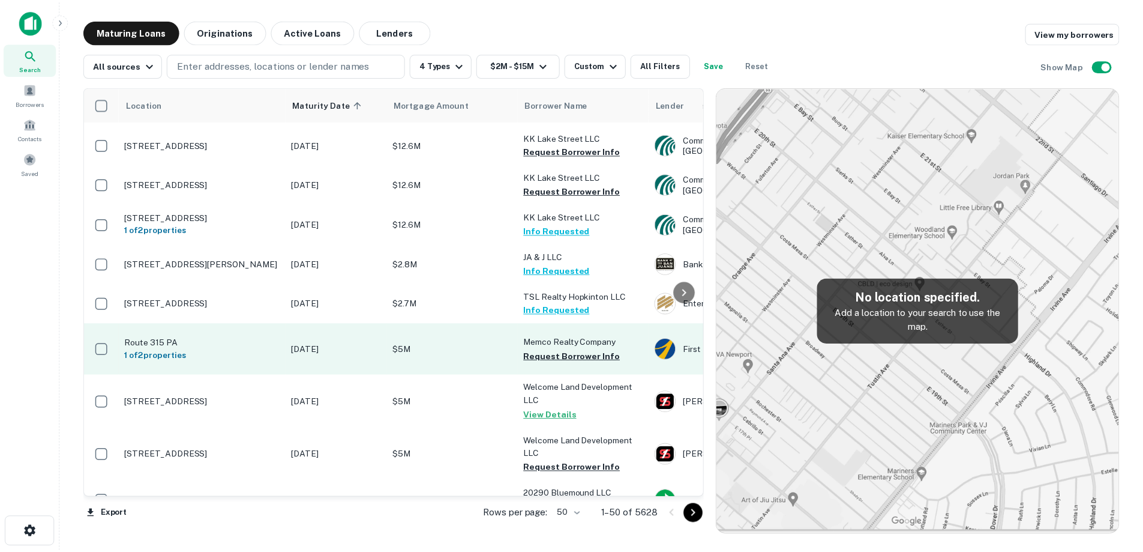
scroll to position [540, 0]
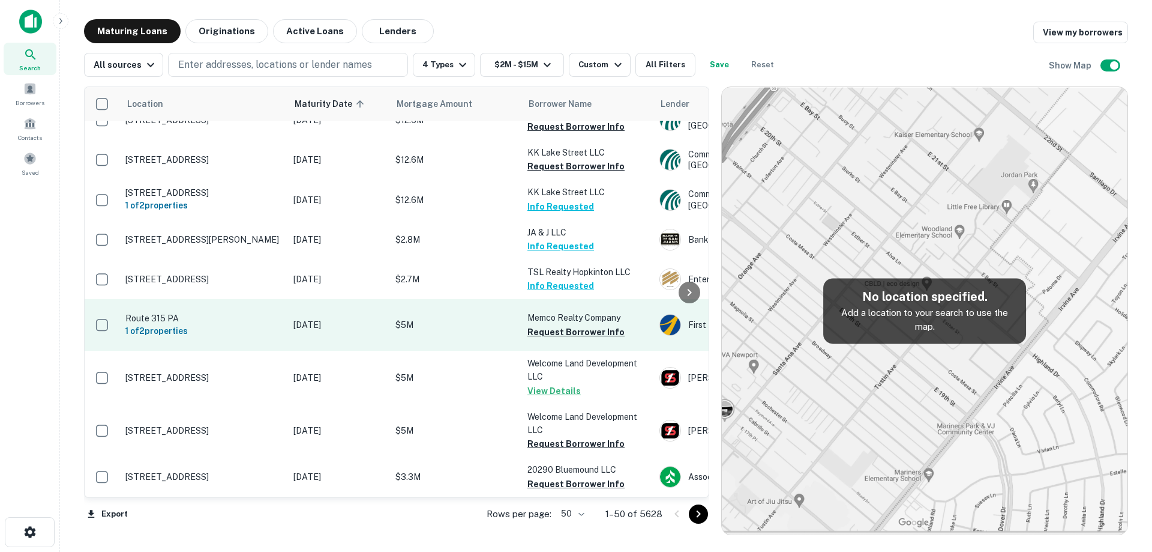
click at [367, 350] on td "[DATE]" at bounding box center [338, 325] width 102 height 52
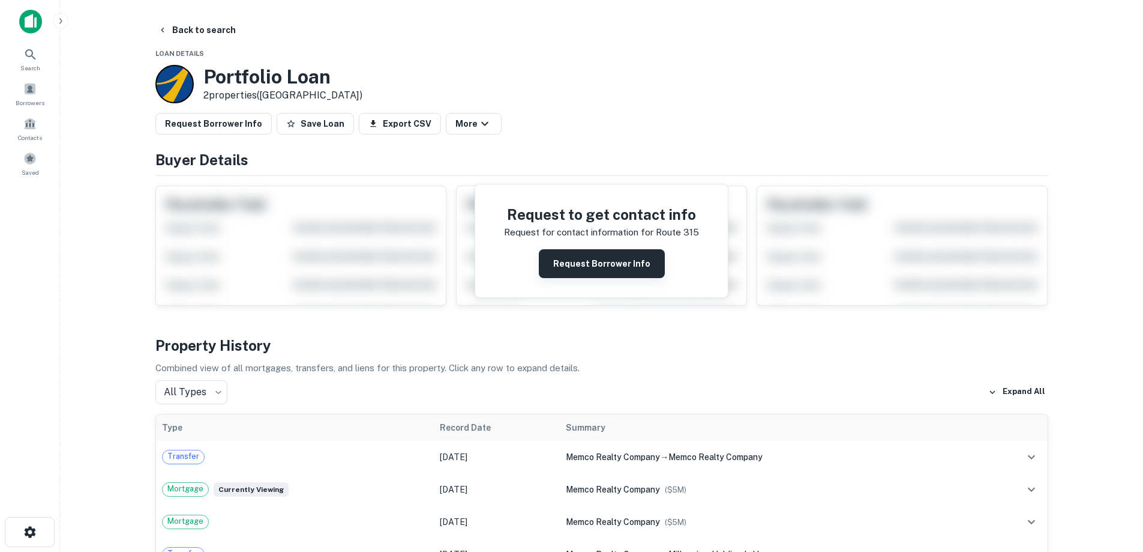
click at [568, 279] on div "Request to get contact info Request for contact information for route 315 Reque…" at bounding box center [601, 240] width 253 height 113
click at [562, 268] on button "Request Borrower Info" at bounding box center [602, 263] width 126 height 29
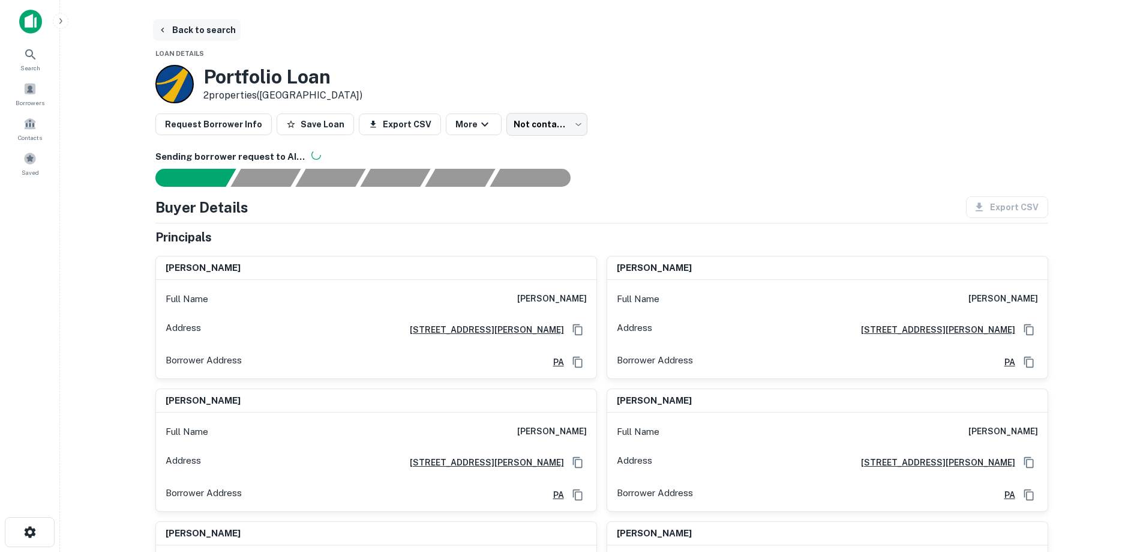
click at [219, 31] on button "Back to search" at bounding box center [197, 30] width 88 height 22
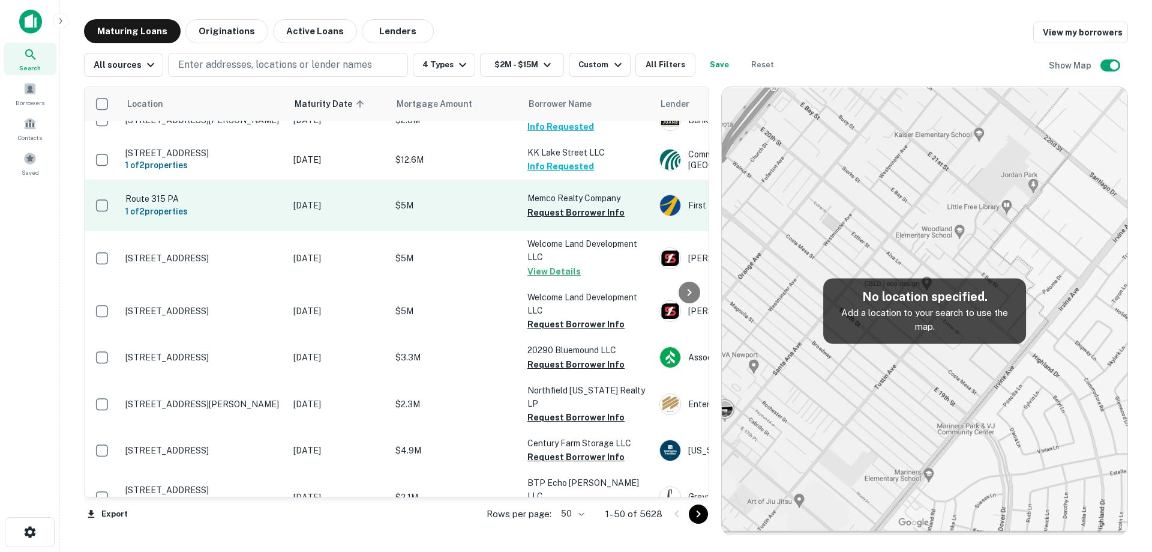
scroll to position [660, 0]
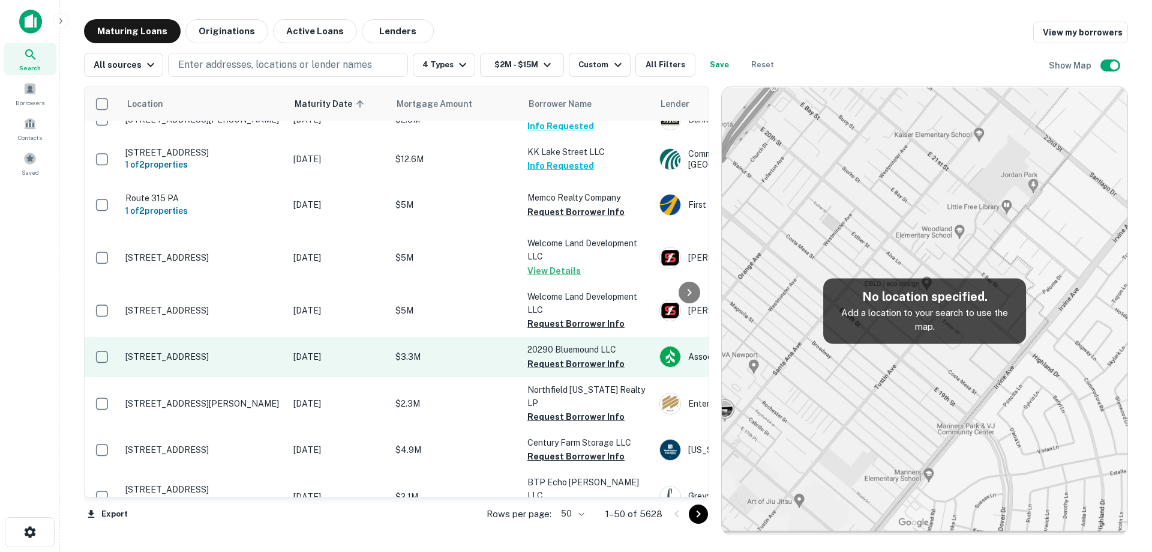
click at [380, 363] on p "[DATE]" at bounding box center [338, 356] width 90 height 13
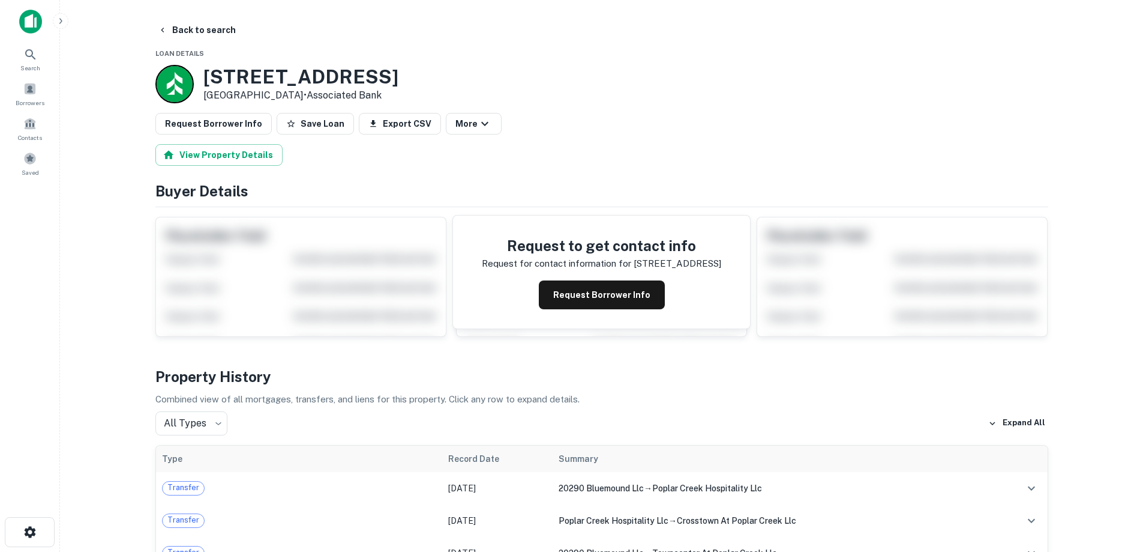
drag, startPoint x: 297, startPoint y: 93, endPoint x: 200, endPoint y: 70, distance: 99.9
click at [200, 70] on div "[STREET_ADDRESS] • Associated Bank" at bounding box center [276, 84] width 243 height 38
copy div "[STREET_ADDRESS]"
click at [570, 298] on button "Request Borrower Info" at bounding box center [602, 294] width 126 height 29
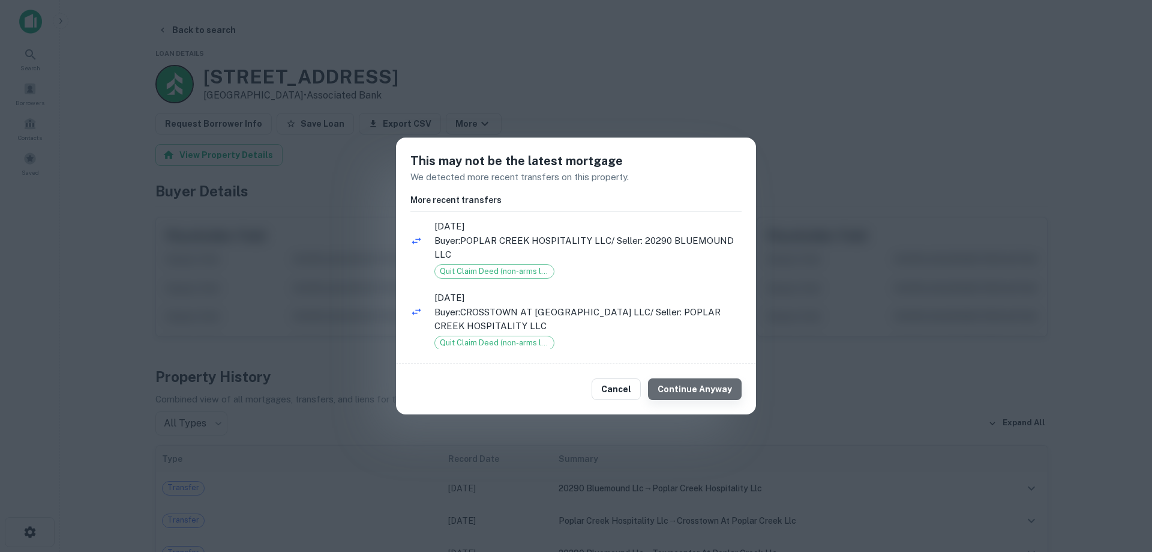
click at [732, 386] on button "Continue Anyway" at bounding box center [695, 389] width 94 height 22
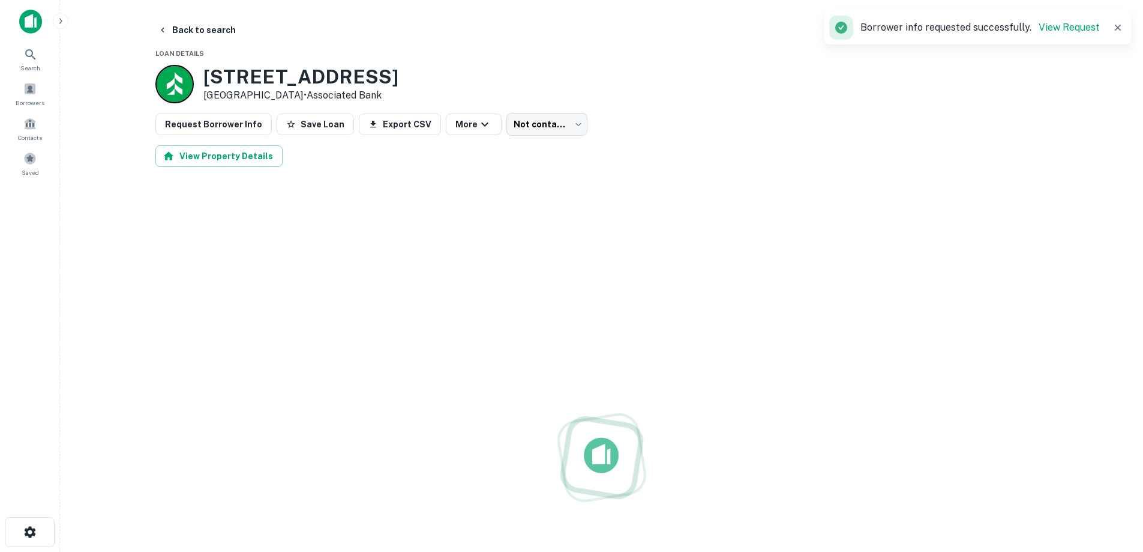
click at [343, 70] on h3 "[STREET_ADDRESS]" at bounding box center [300, 76] width 195 height 23
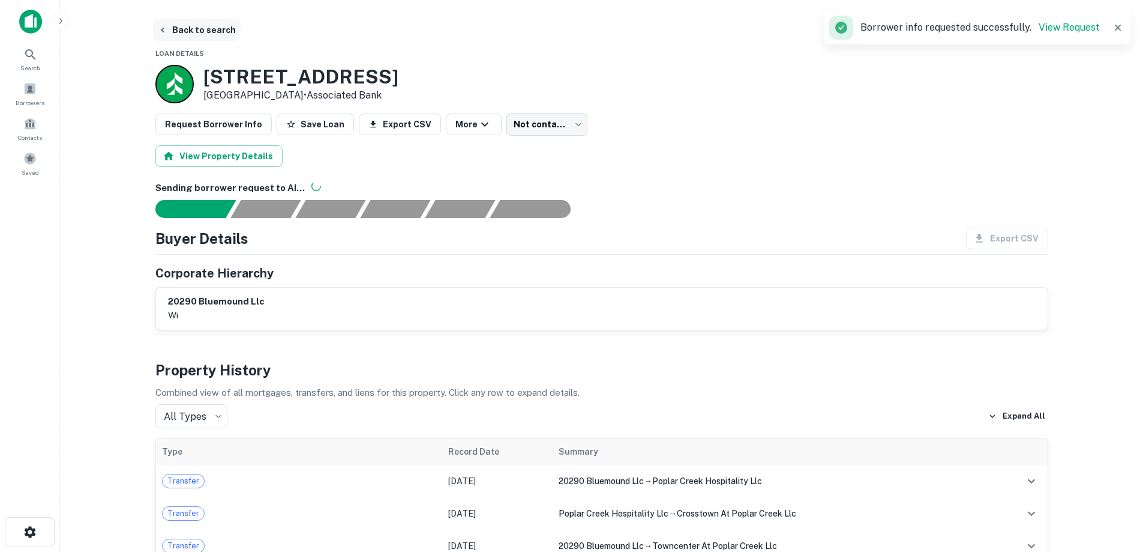
click at [219, 25] on button "Back to search" at bounding box center [197, 30] width 88 height 22
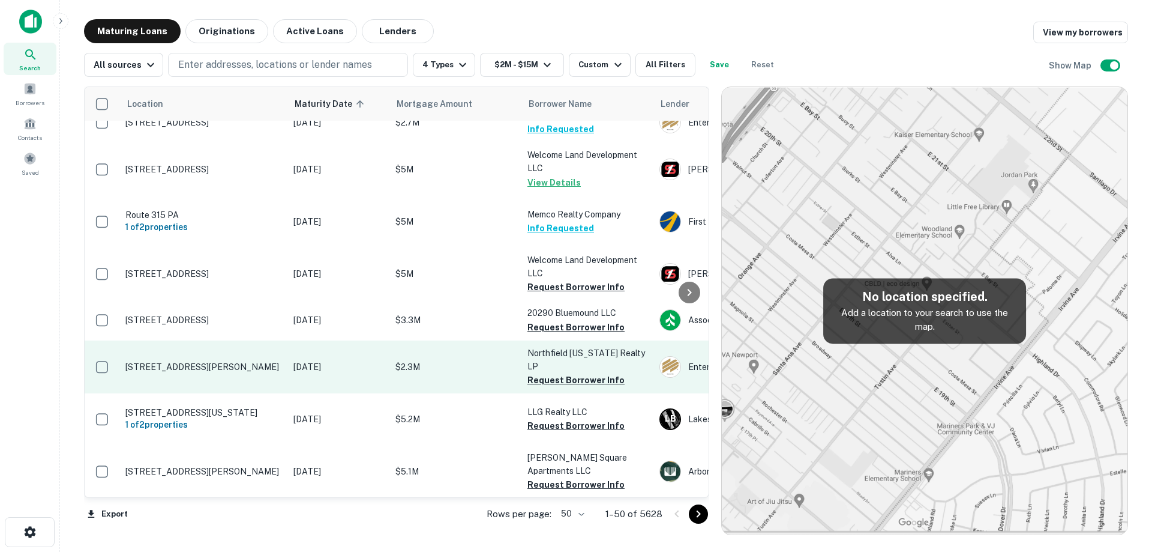
scroll to position [720, 0]
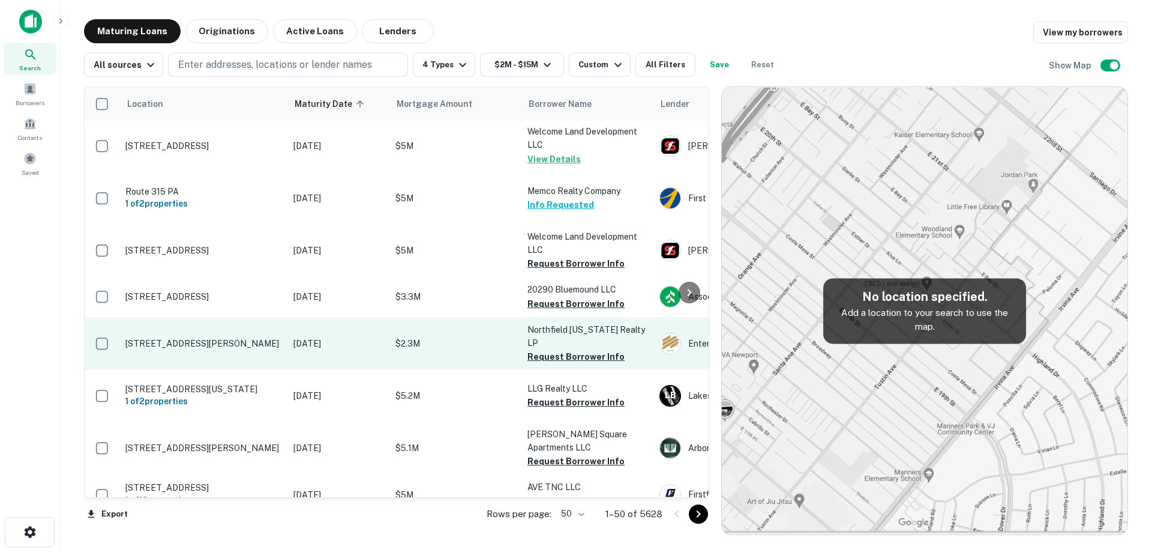
click at [281, 370] on td "[STREET_ADDRESS][PERSON_NAME]" at bounding box center [203, 343] width 168 height 53
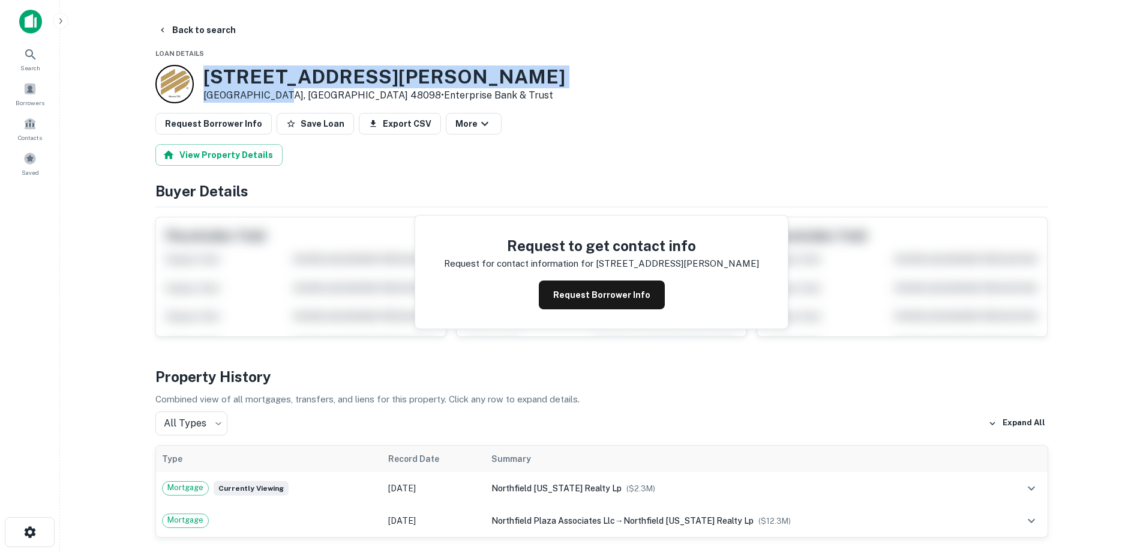
drag, startPoint x: 202, startPoint y: 72, endPoint x: 267, endPoint y: 90, distance: 67.3
click at [272, 92] on div "[STREET_ADDRESS][PERSON_NAME] • Enterprise Bank & Trust" at bounding box center [360, 84] width 410 height 38
copy div "[STREET_ADDRESS][PERSON_NAME]"
click at [205, 29] on button "Back to search" at bounding box center [197, 30] width 88 height 22
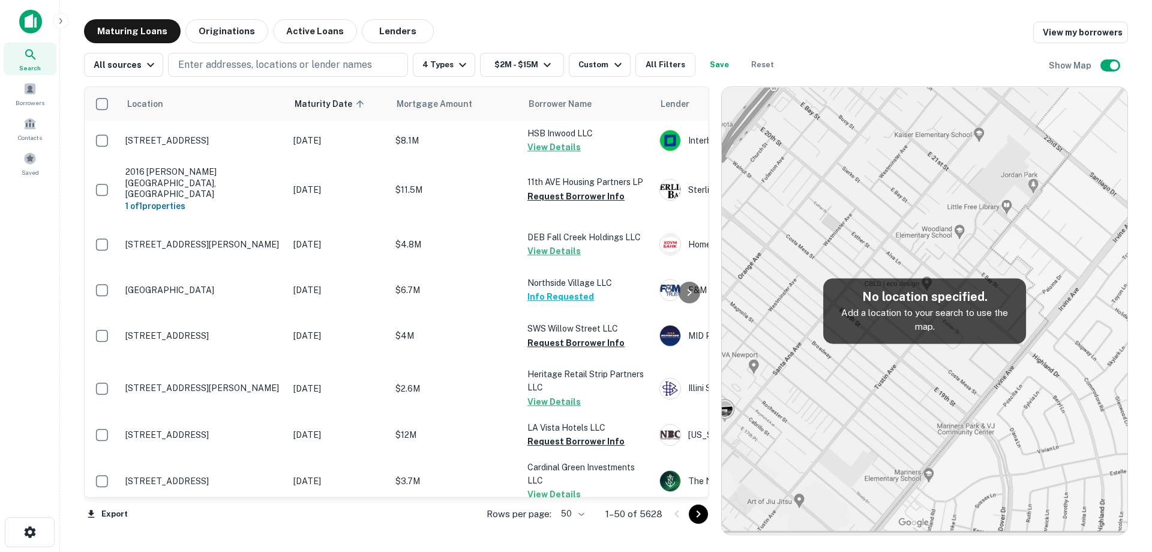
scroll to position [720, 0]
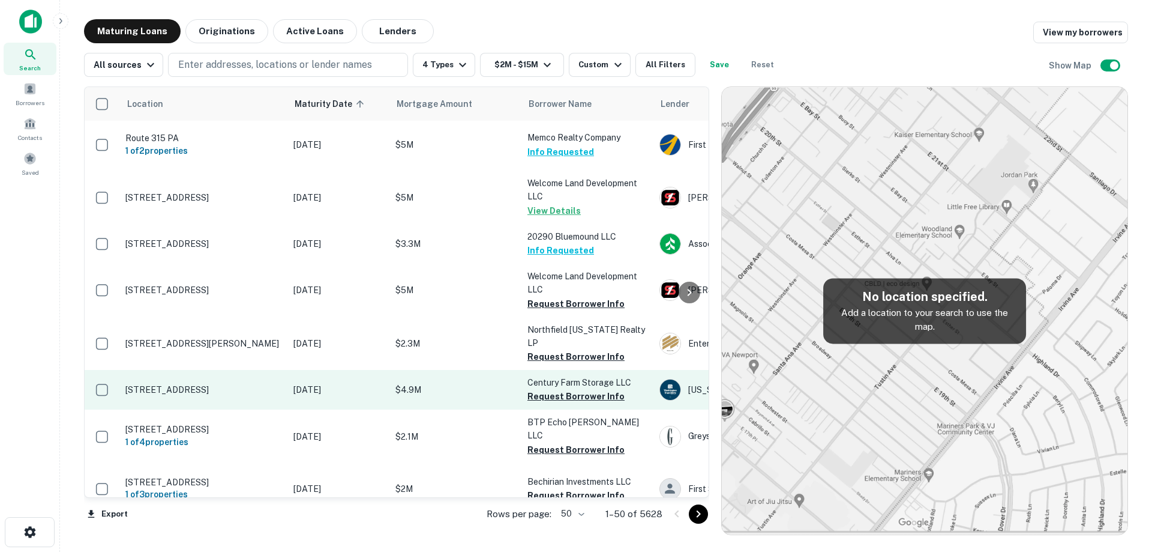
click at [331, 396] on p "[DATE]" at bounding box center [338, 389] width 90 height 13
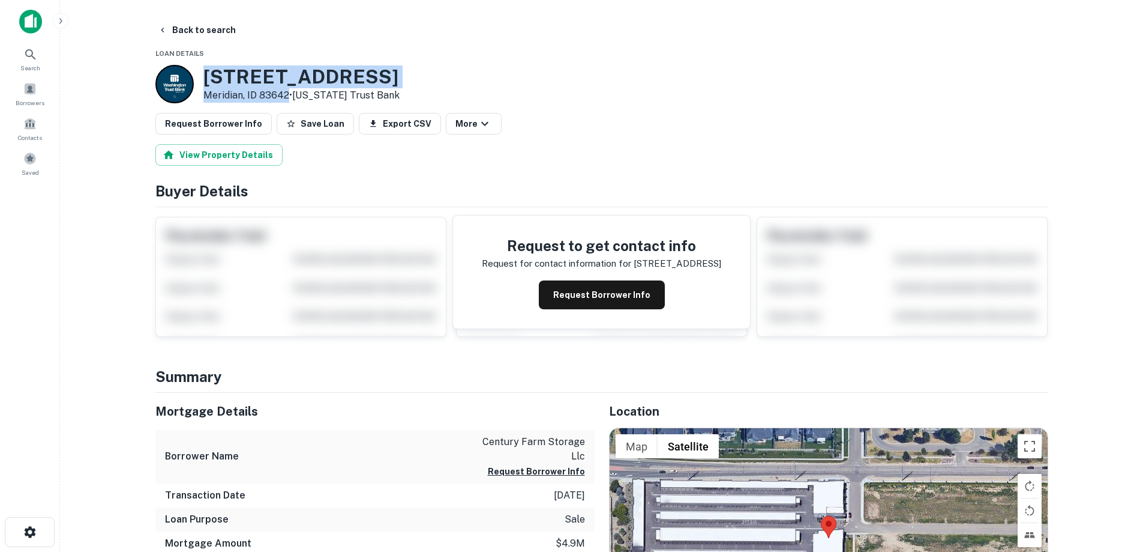
drag, startPoint x: 205, startPoint y: 71, endPoint x: 288, endPoint y: 94, distance: 86.5
click at [289, 94] on div "[STREET_ADDRESS] • [US_STATE] Trust Bank" at bounding box center [277, 84] width 244 height 38
copy div "[STREET_ADDRESS]"
click at [212, 35] on button "Back to search" at bounding box center [197, 30] width 88 height 22
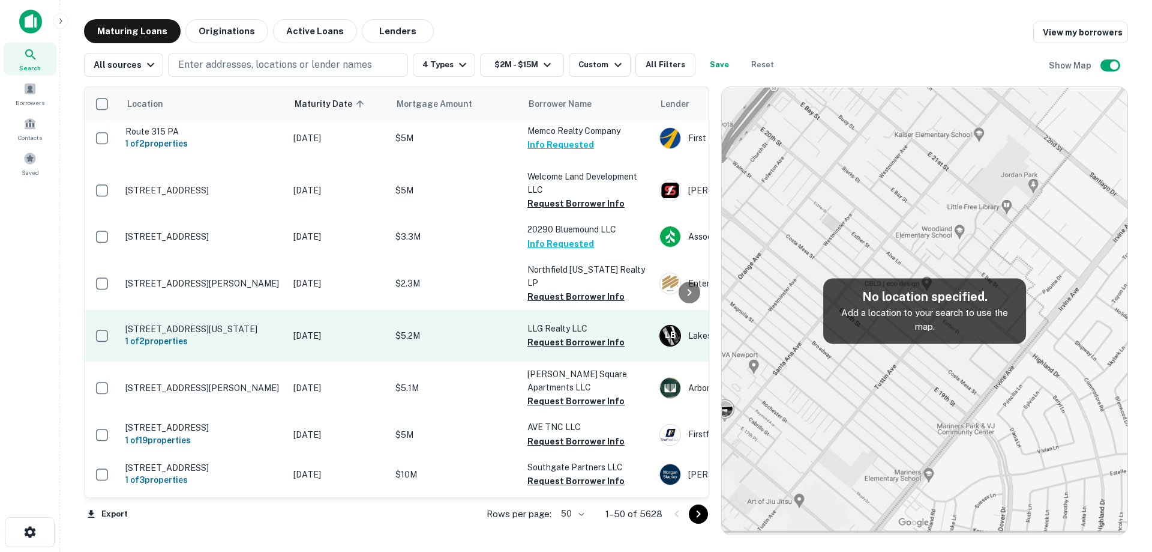
scroll to position [840, 0]
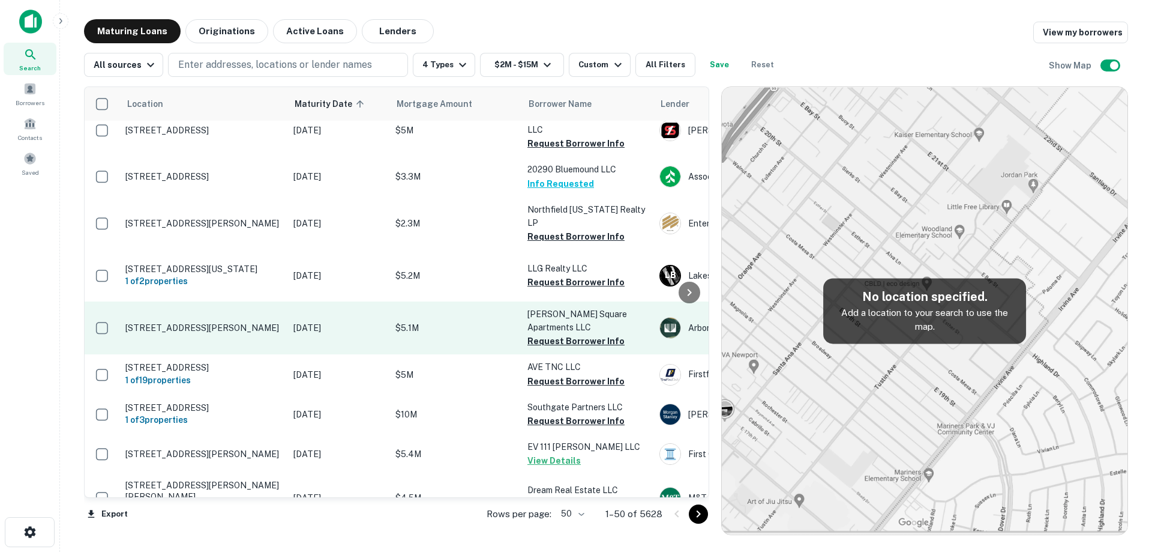
click at [321, 334] on p "[DATE]" at bounding box center [338, 327] width 90 height 13
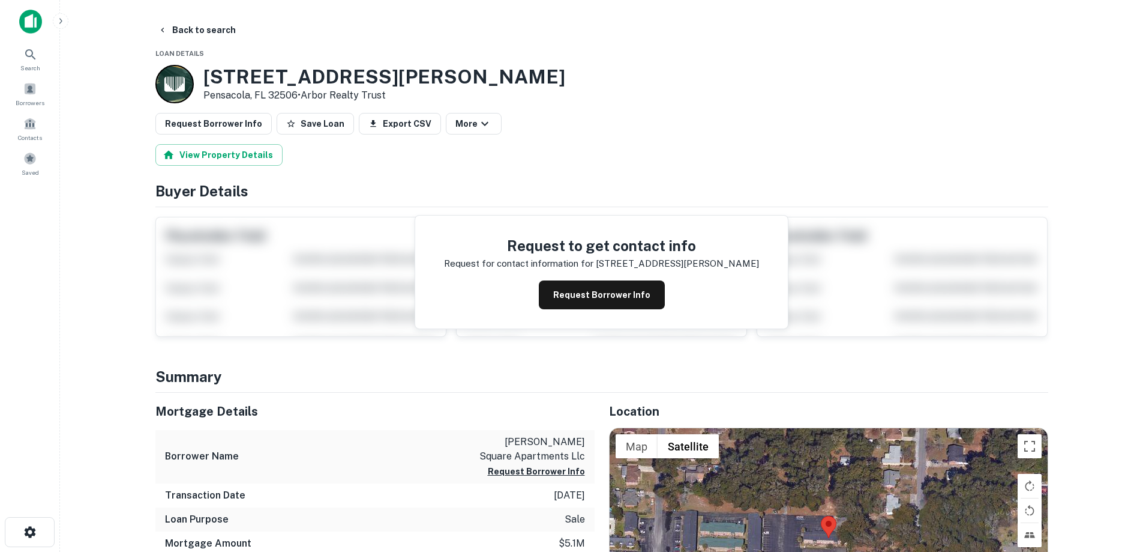
drag, startPoint x: 206, startPoint y: 77, endPoint x: 298, endPoint y: 97, distance: 93.5
click at [299, 99] on div "[STREET_ADDRESS][PERSON_NAME] • Arbor Realty Trust" at bounding box center [384, 83] width 362 height 37
click at [217, 29] on button "Back to search" at bounding box center [197, 30] width 88 height 22
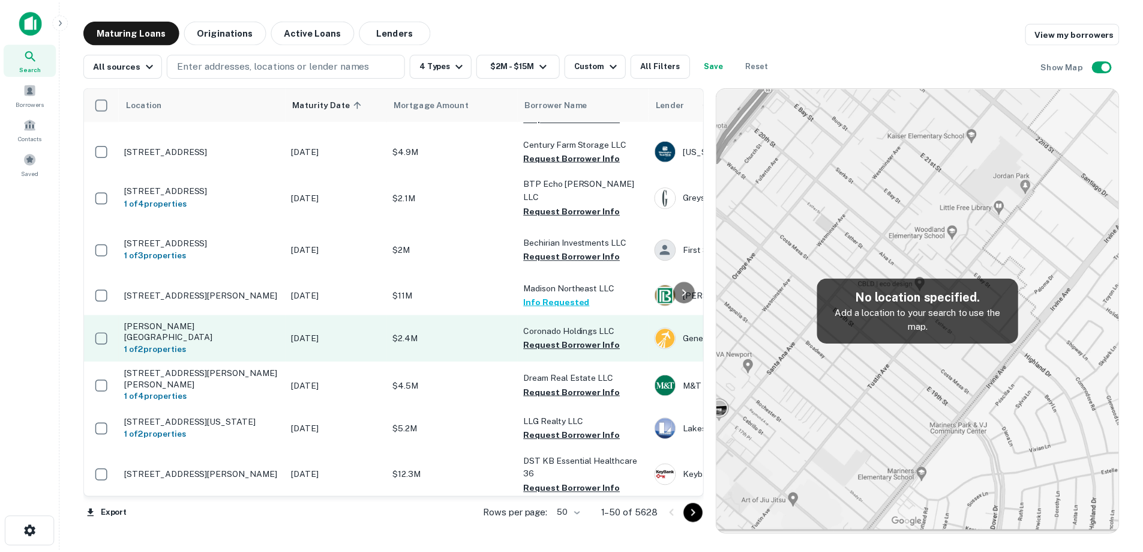
scroll to position [960, 0]
click at [337, 361] on td "[DATE]" at bounding box center [338, 337] width 102 height 47
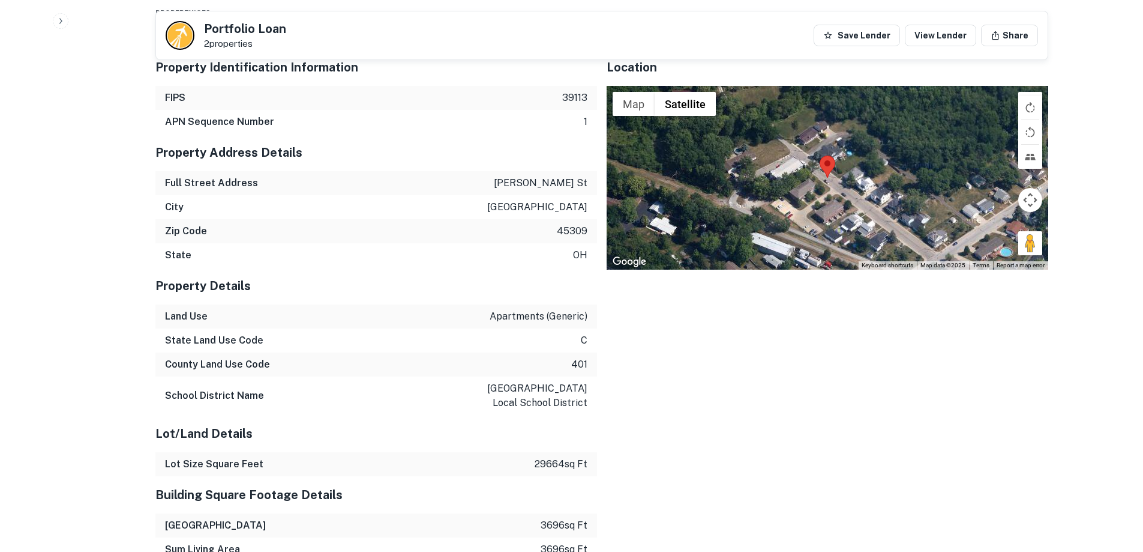
scroll to position [840, 0]
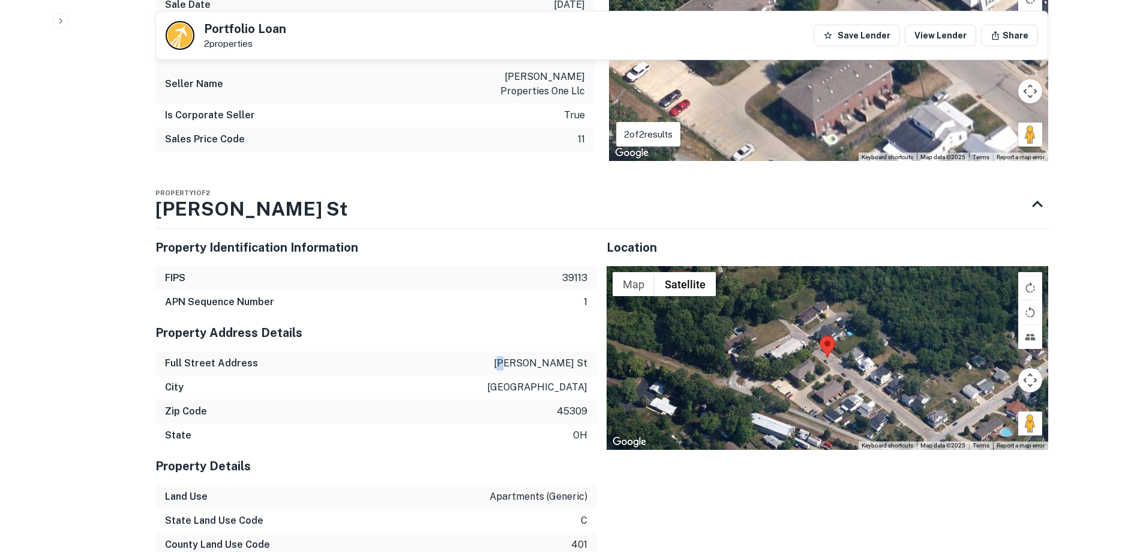
click at [558, 360] on p "[PERSON_NAME] st" at bounding box center [541, 363] width 94 height 14
copy p "[PERSON_NAME] st"
click at [576, 384] on p "[GEOGRAPHIC_DATA]" at bounding box center [537, 387] width 100 height 14
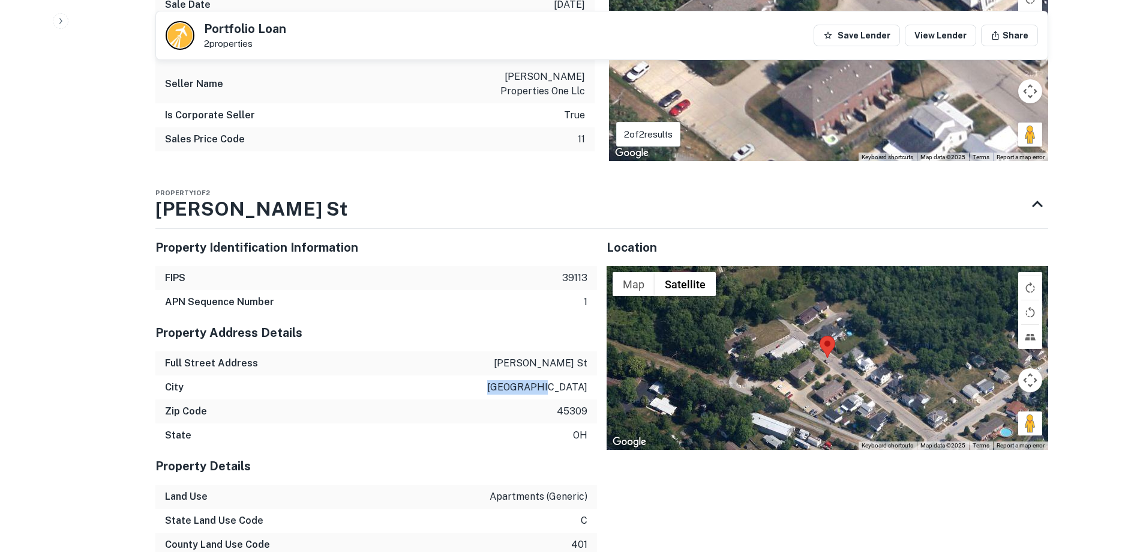
click at [576, 384] on p "[GEOGRAPHIC_DATA]" at bounding box center [537, 387] width 100 height 14
copy p "[GEOGRAPHIC_DATA]"
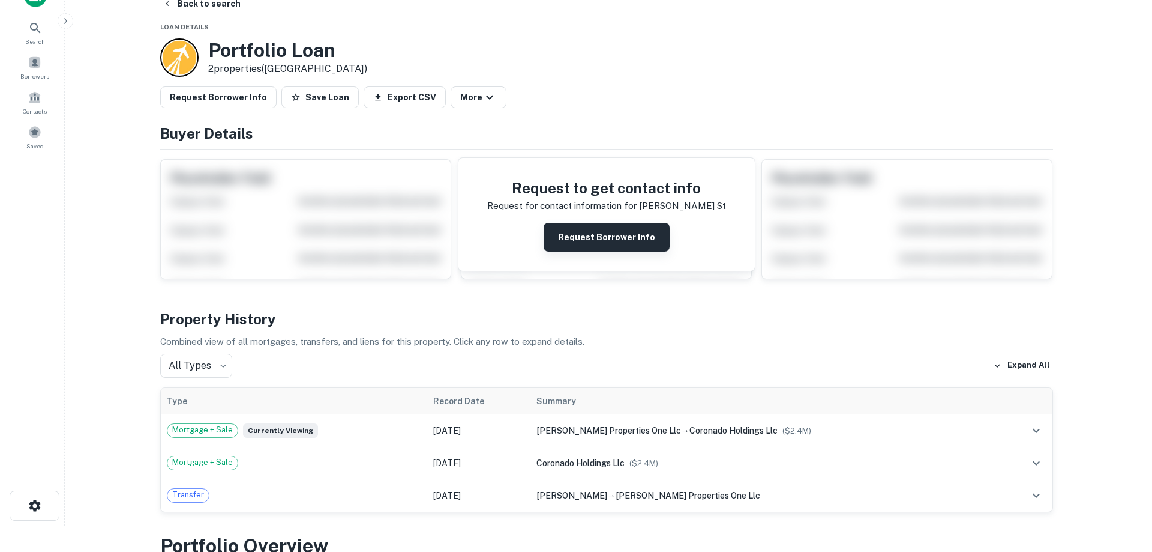
scroll to position [0, 0]
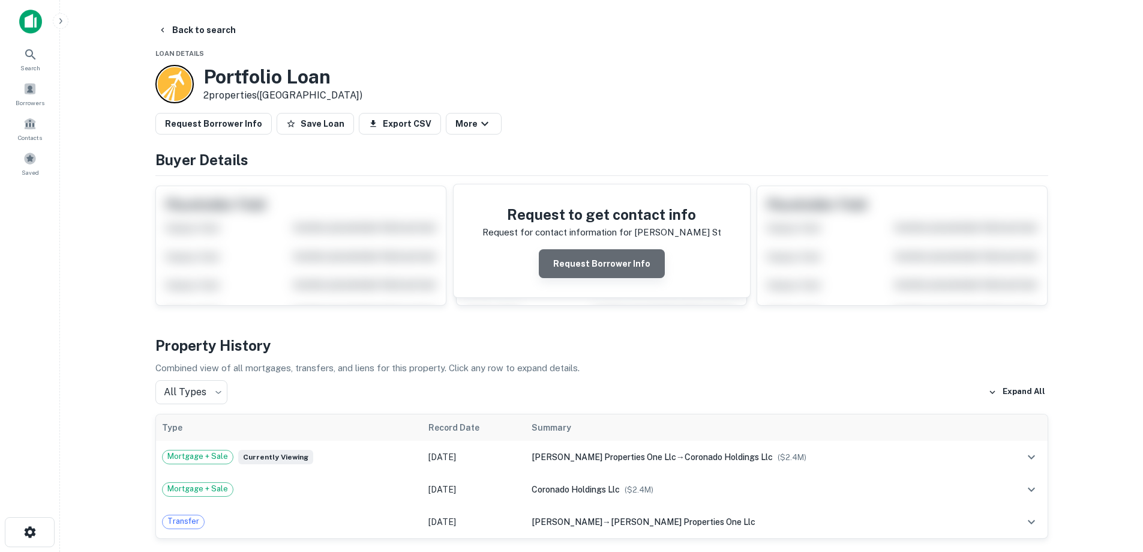
click at [610, 270] on button "Request Borrower Info" at bounding box center [602, 263] width 126 height 29
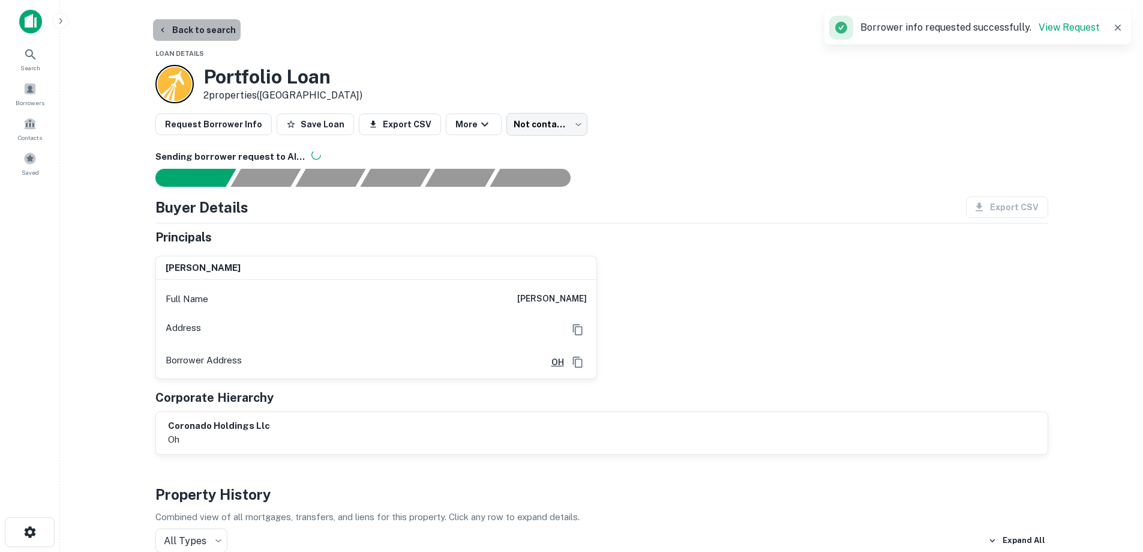
click at [233, 32] on button "Back to search" at bounding box center [197, 30] width 88 height 22
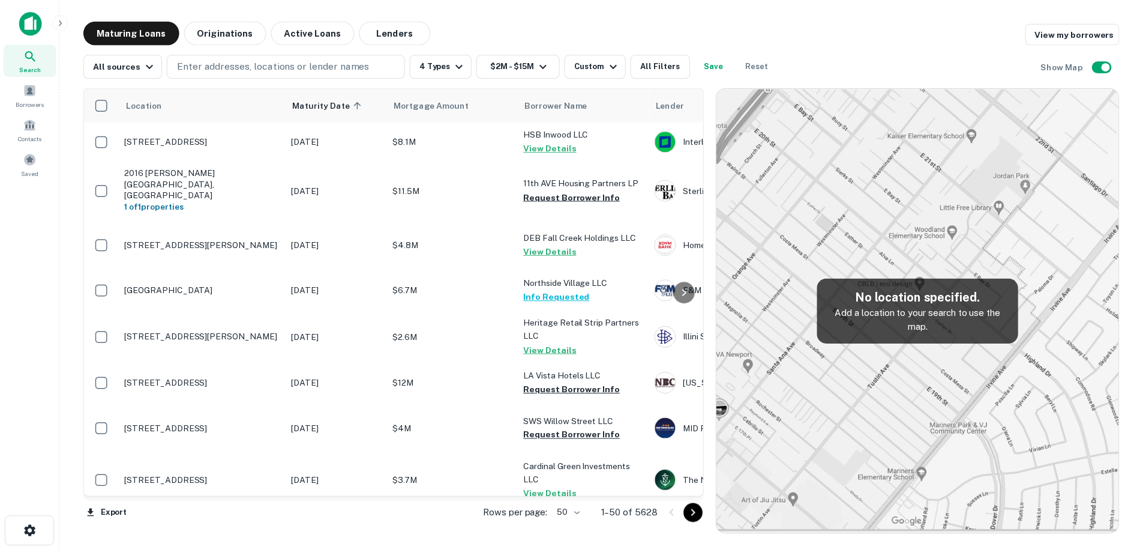
scroll to position [960, 0]
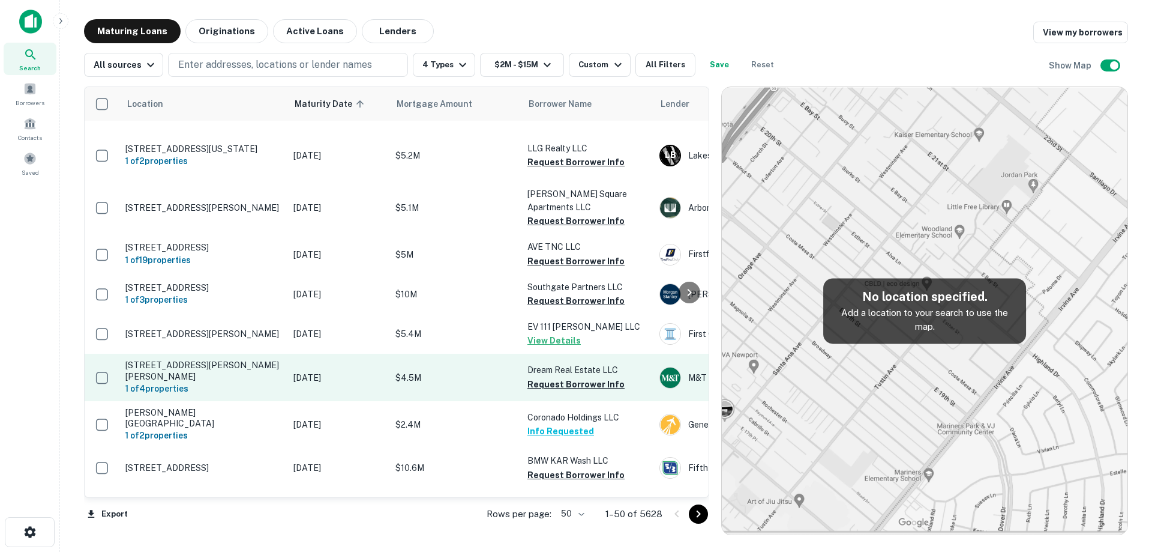
click at [309, 384] on p "[DATE]" at bounding box center [338, 377] width 90 height 13
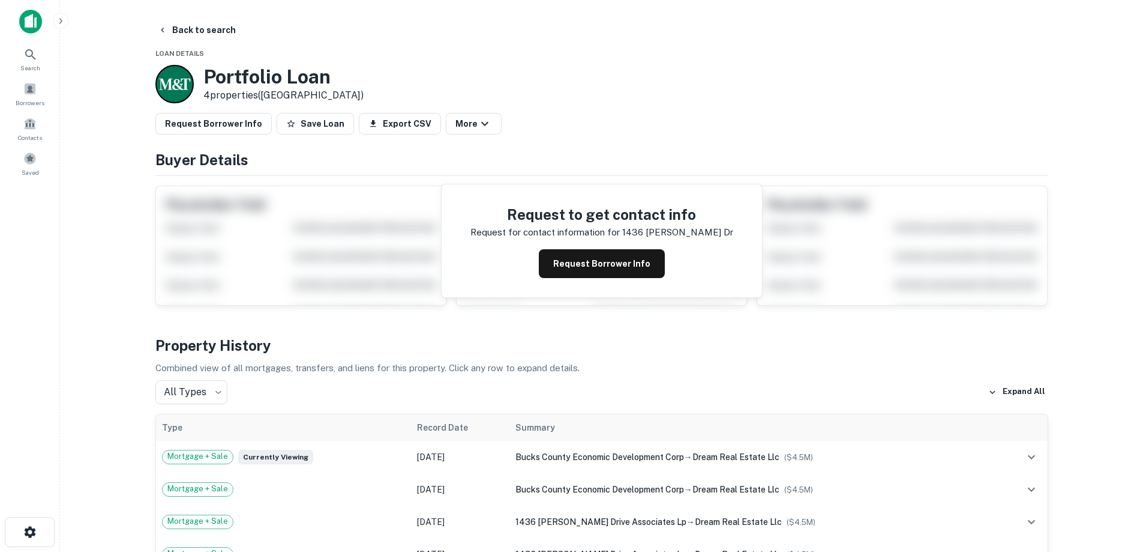
click at [651, 280] on div "Request to get contact info Request for contact information for [STREET_ADDRESS…" at bounding box center [602, 240] width 320 height 113
click at [650, 272] on button "Request Borrower Info" at bounding box center [602, 263] width 126 height 29
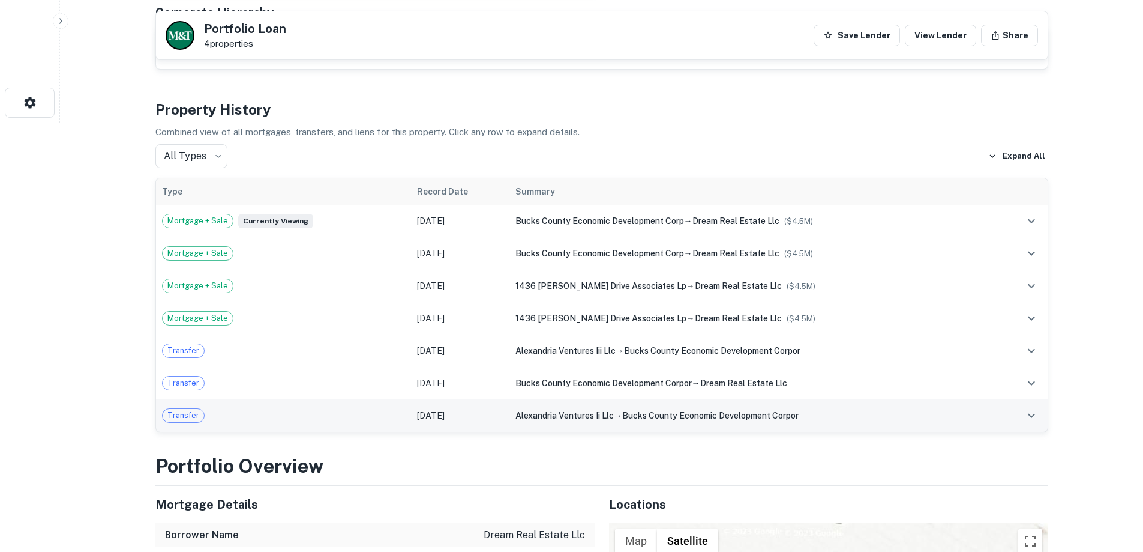
scroll to position [180, 0]
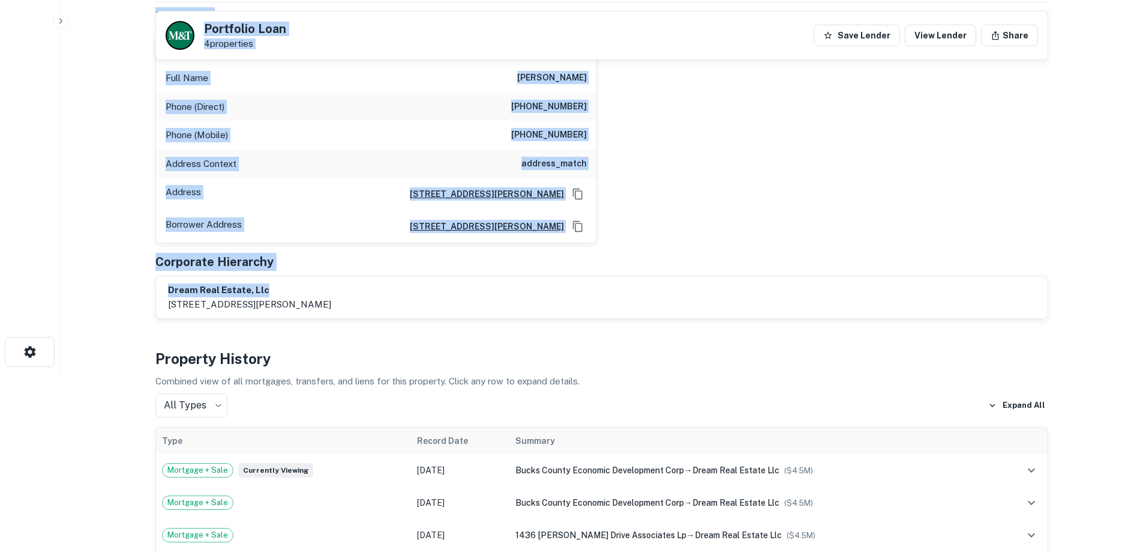
drag, startPoint x: 385, startPoint y: 286, endPoint x: 151, endPoint y: 293, distance: 234.7
click at [40, 286] on div "Search Borrowers Contacts Saved Back to search Portfolio Loan 4 properties Save…" at bounding box center [571, 96] width 1143 height 552
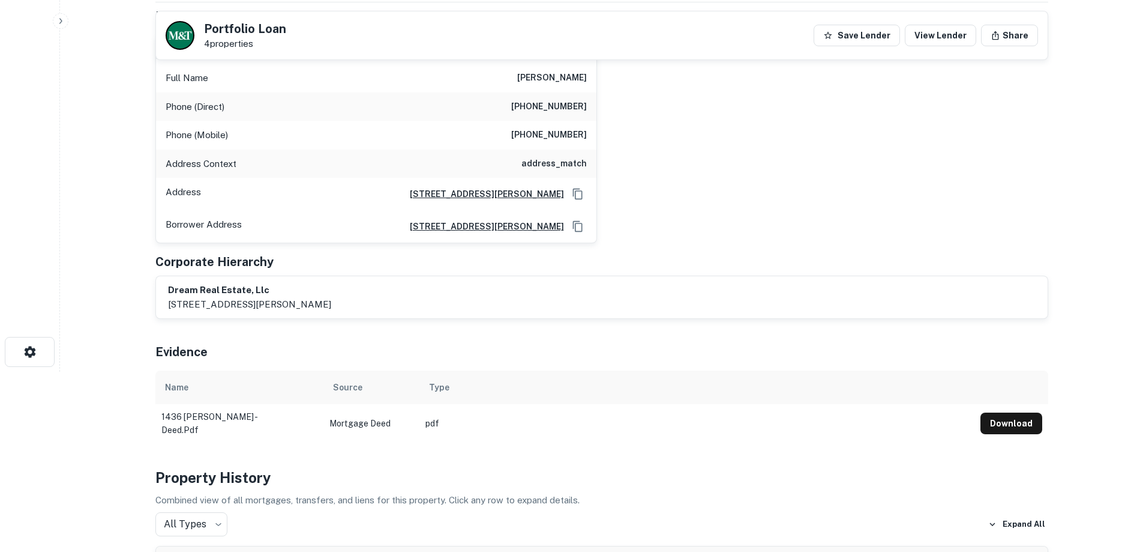
click at [262, 306] on p "[STREET_ADDRESS][PERSON_NAME]" at bounding box center [249, 304] width 163 height 14
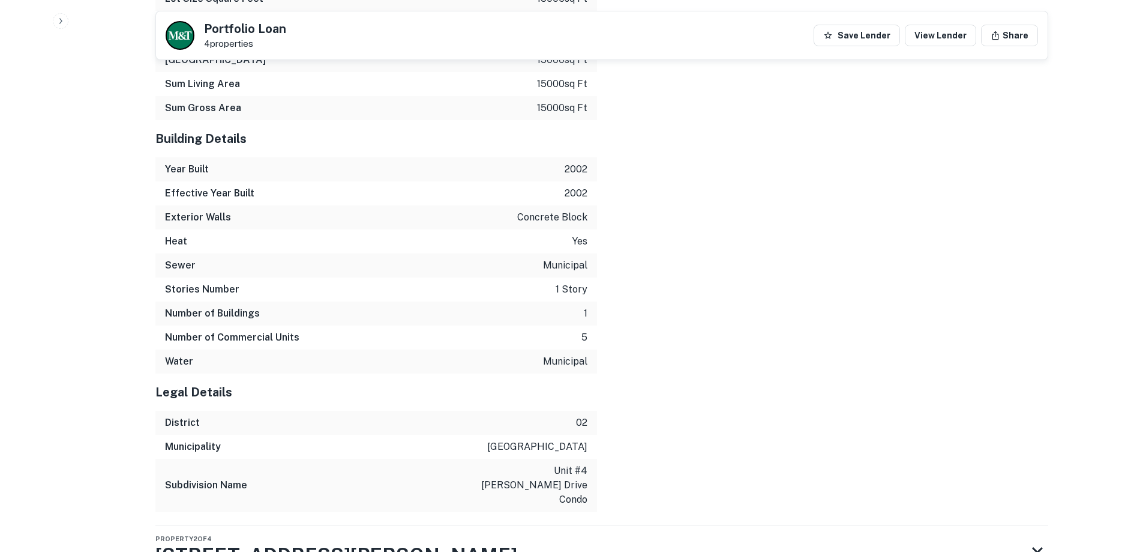
scroll to position [2152, 0]
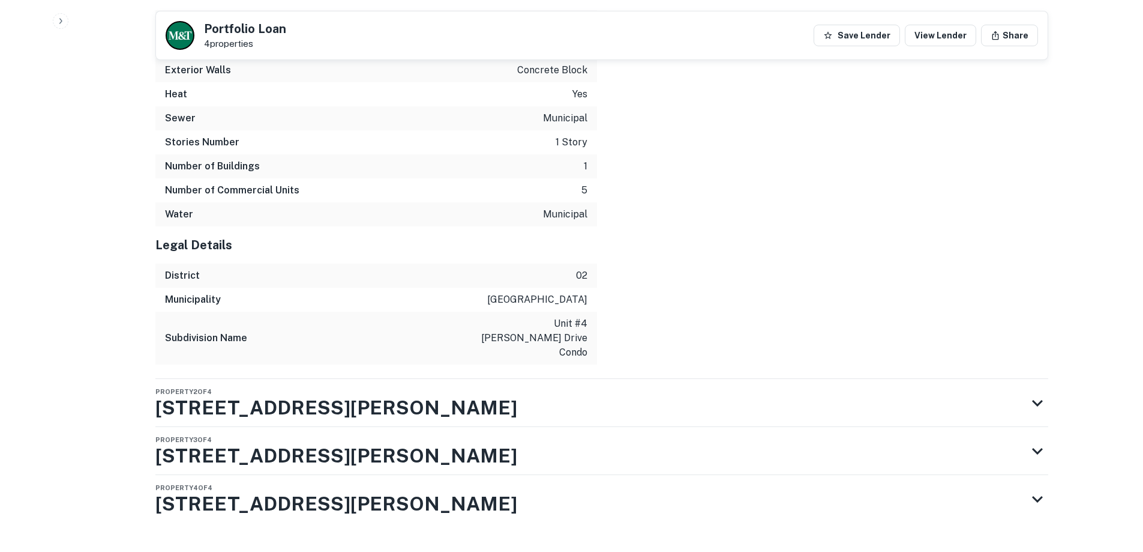
drag, startPoint x: 65, startPoint y: 389, endPoint x: 108, endPoint y: 241, distance: 155.0
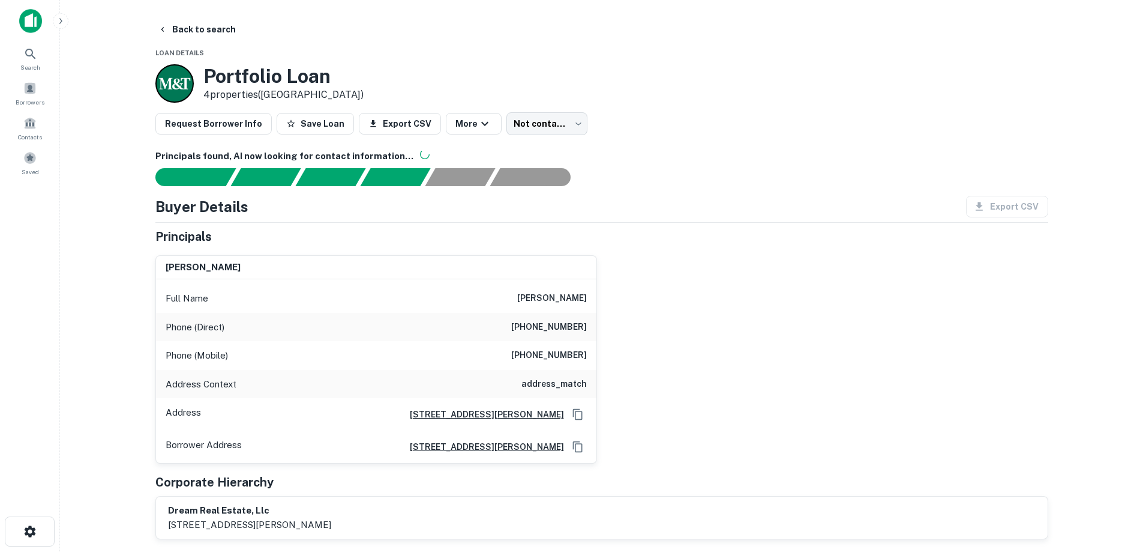
scroll to position [0, 0]
click at [539, 359] on h6 "[PHONE_NUMBER]" at bounding box center [549, 356] width 76 height 14
copy h6 "[PHONE_NUMBER]"
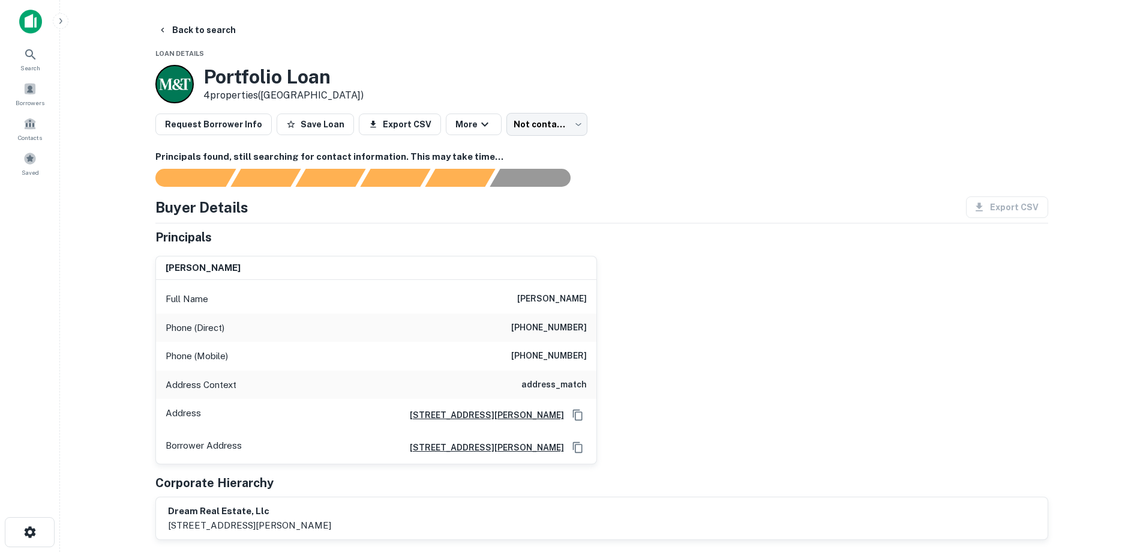
click at [571, 325] on h6 "[PHONE_NUMBER]" at bounding box center [549, 327] width 76 height 14
drag, startPoint x: 571, startPoint y: 325, endPoint x: 564, endPoint y: 325, distance: 6.6
click at [564, 325] on h6 "[PHONE_NUMBER]" at bounding box center [549, 327] width 76 height 14
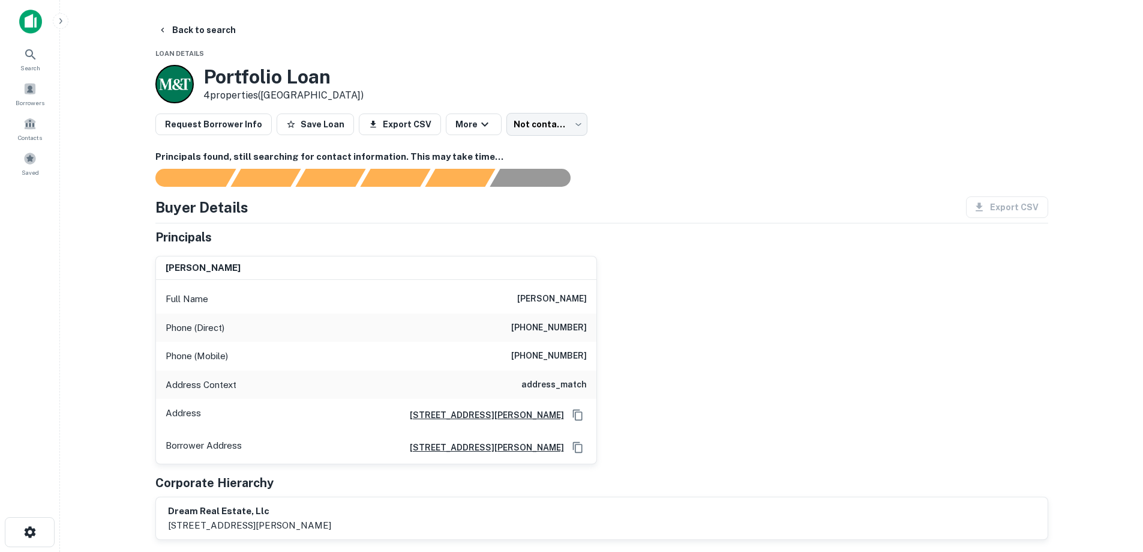
click at [563, 325] on h6 "[PHONE_NUMBER]" at bounding box center [549, 327] width 76 height 14
